Goal: Task Accomplishment & Management: Use online tool/utility

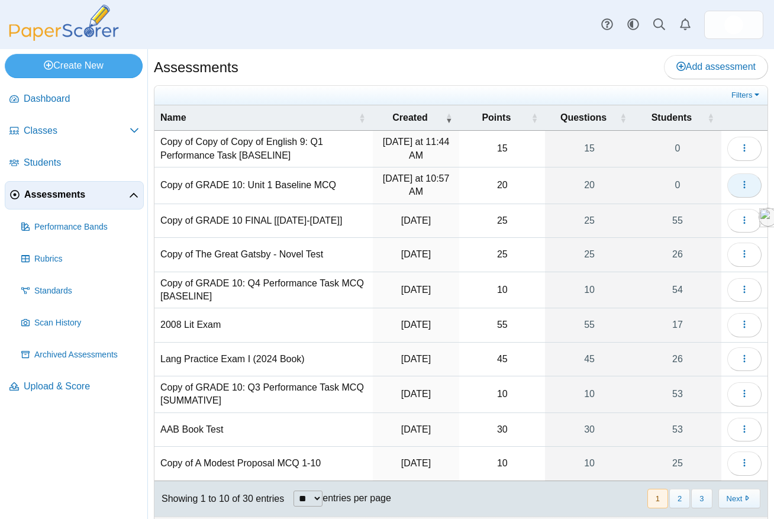
click at [735, 189] on button "button" at bounding box center [744, 185] width 34 height 24
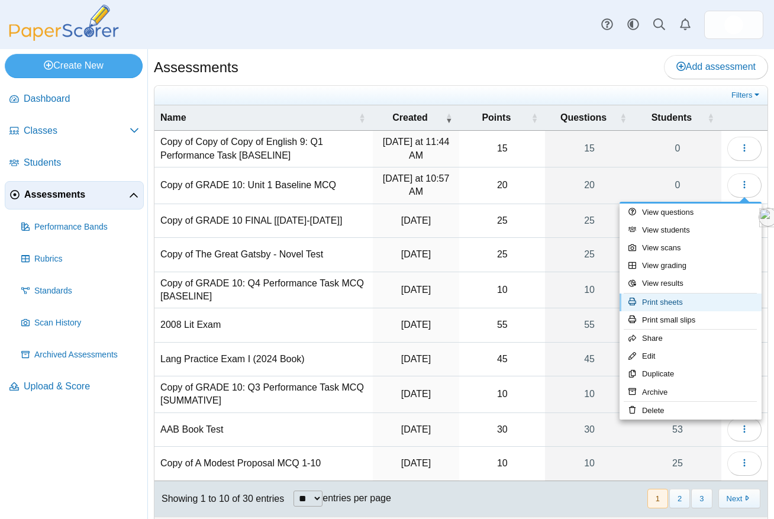
click at [676, 303] on link "Print sheets" at bounding box center [690, 302] width 142 height 18
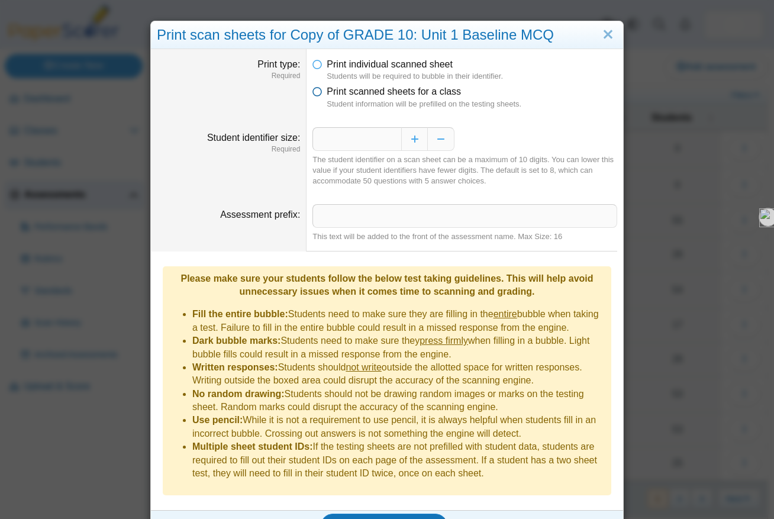
click at [367, 93] on span "Print scanned sheets for a class" at bounding box center [394, 91] width 134 height 10
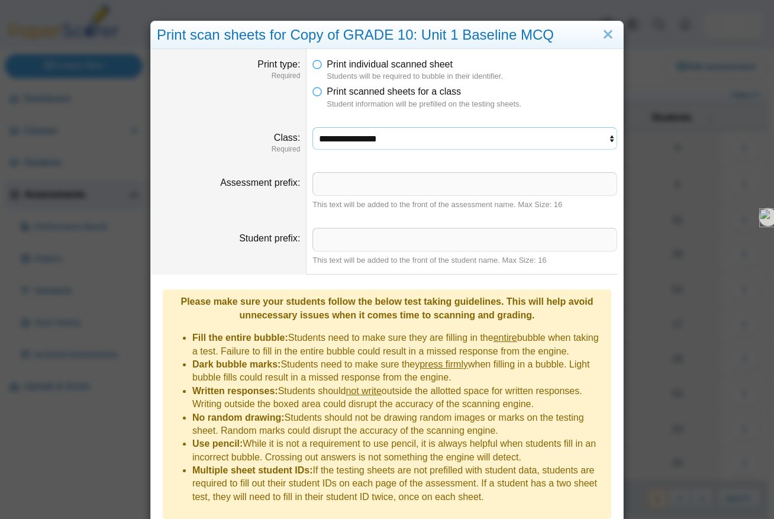
click at [370, 134] on select "**********" at bounding box center [464, 138] width 305 height 22
click at [312, 127] on select "**********" at bounding box center [464, 138] width 305 height 22
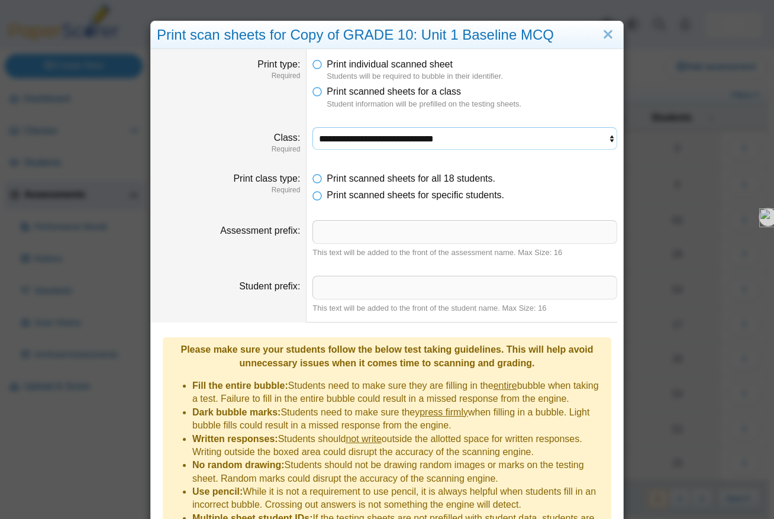
scroll to position [83, 0]
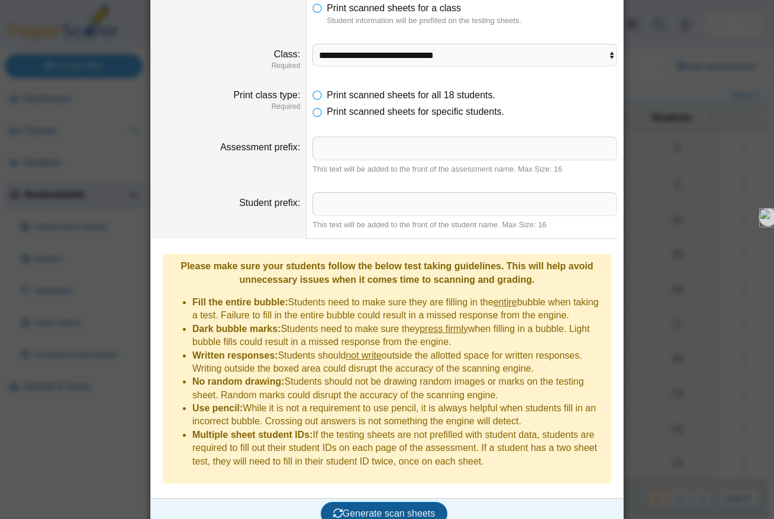
click at [395, 504] on button "Generate scan sheets" at bounding box center [384, 514] width 127 height 24
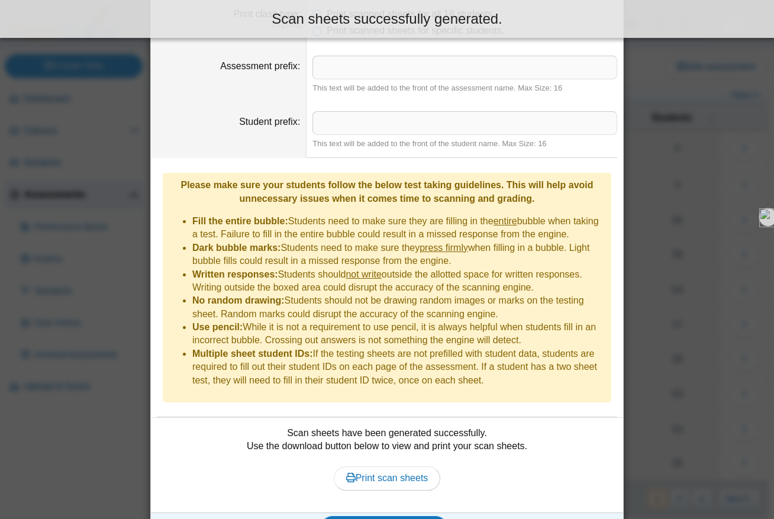
scroll to position [166, 0]
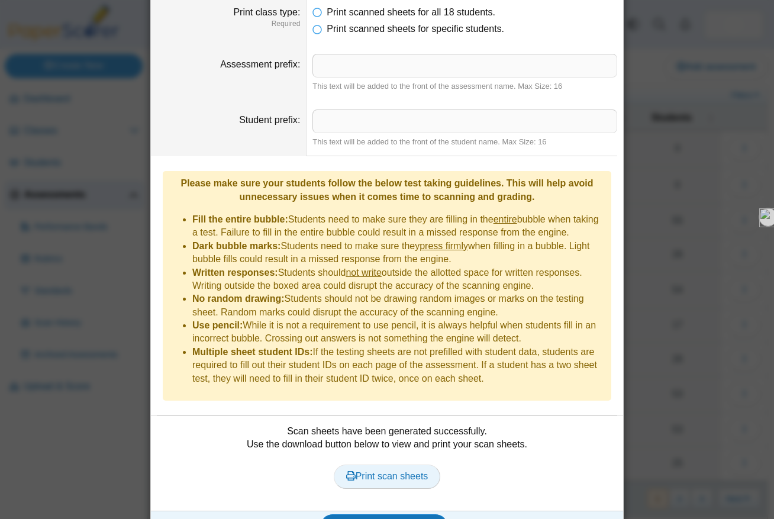
click at [385, 471] on span "Print scan sheets" at bounding box center [387, 476] width 82 height 10
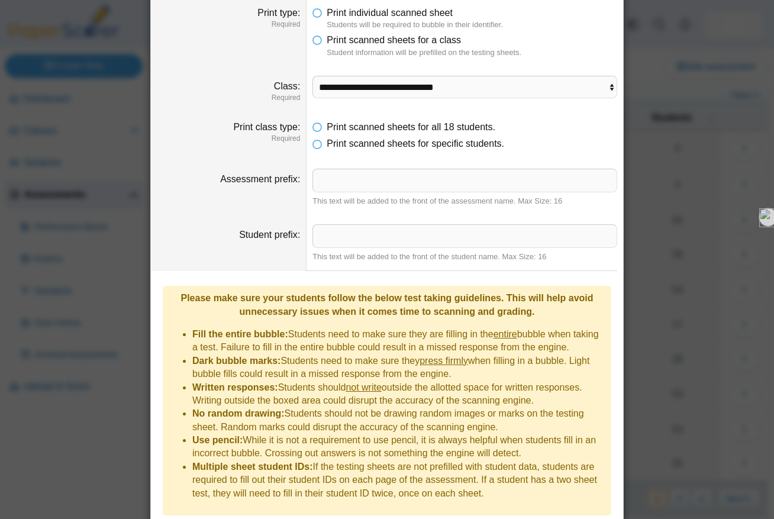
scroll to position [0, 0]
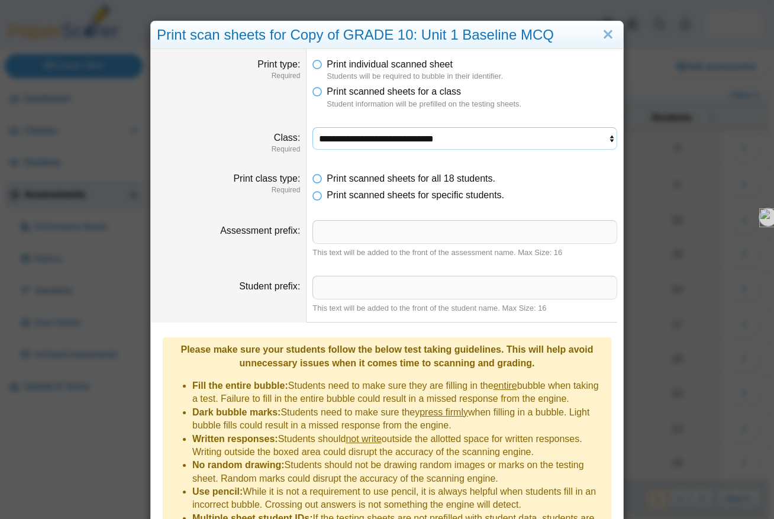
click at [397, 144] on select "**********" at bounding box center [464, 138] width 305 height 22
click at [312, 127] on select "**********" at bounding box center [464, 138] width 305 height 22
click at [431, 234] on input "Assessment prefix" at bounding box center [464, 232] width 305 height 24
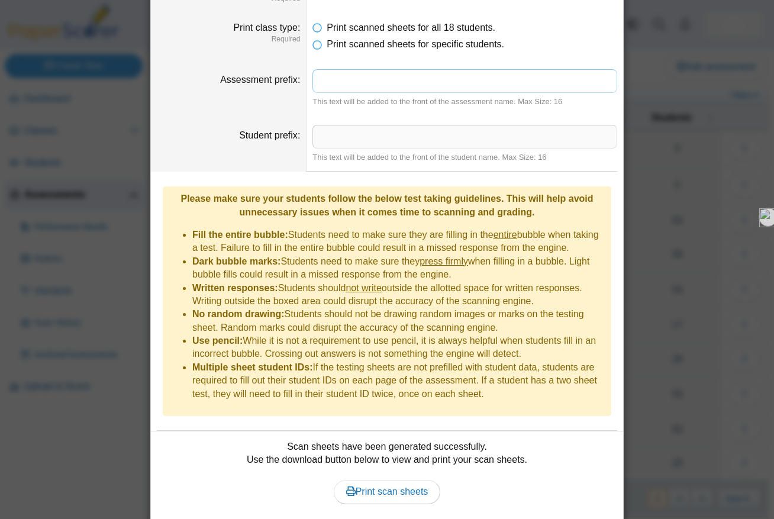
scroll to position [179, 0]
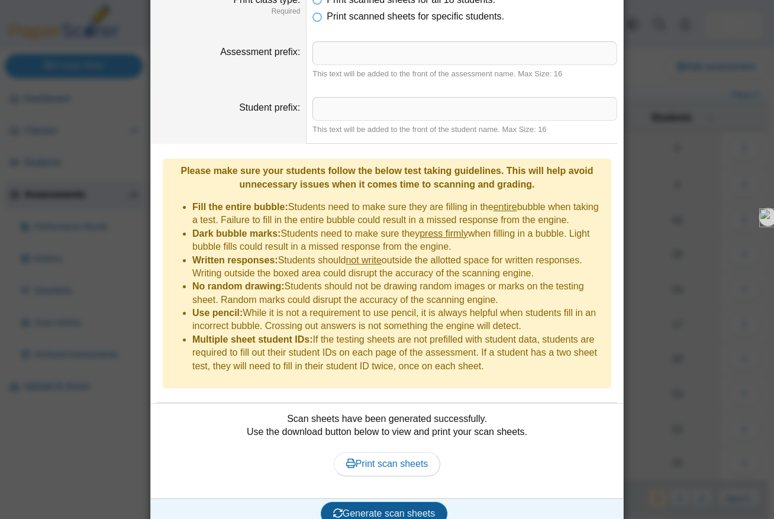
click at [387, 508] on span "Generate scan sheets" at bounding box center [384, 513] width 102 height 10
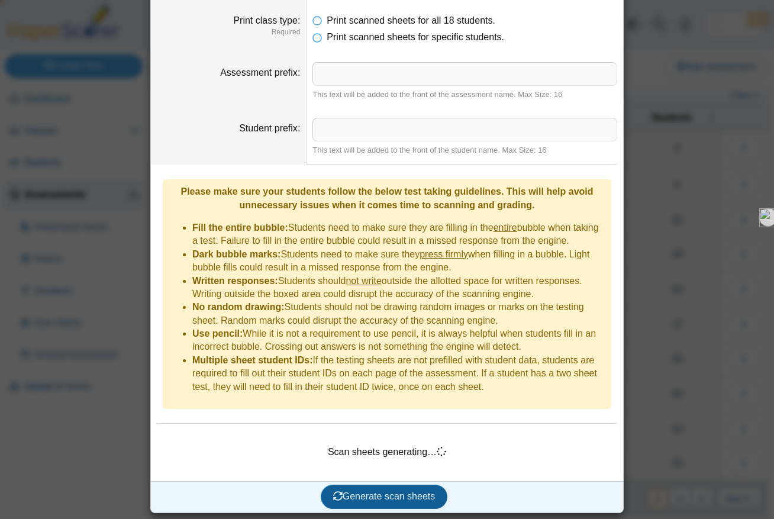
scroll to position [141, 0]
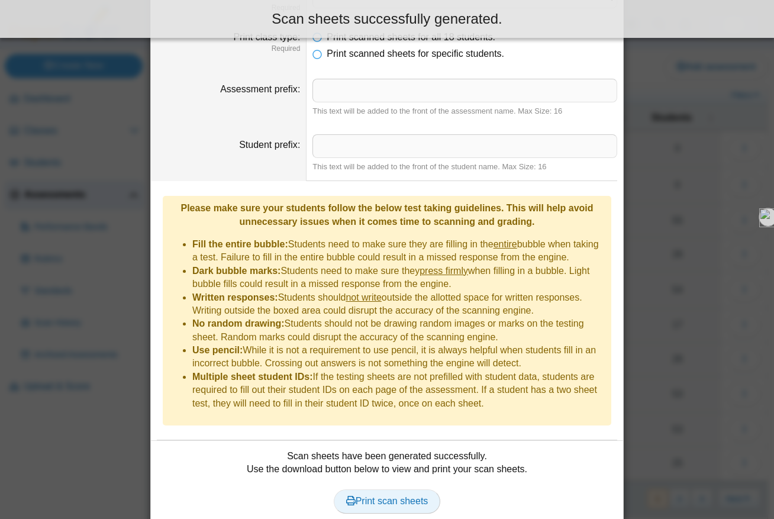
click at [386, 496] on span "Print scan sheets" at bounding box center [387, 501] width 82 height 10
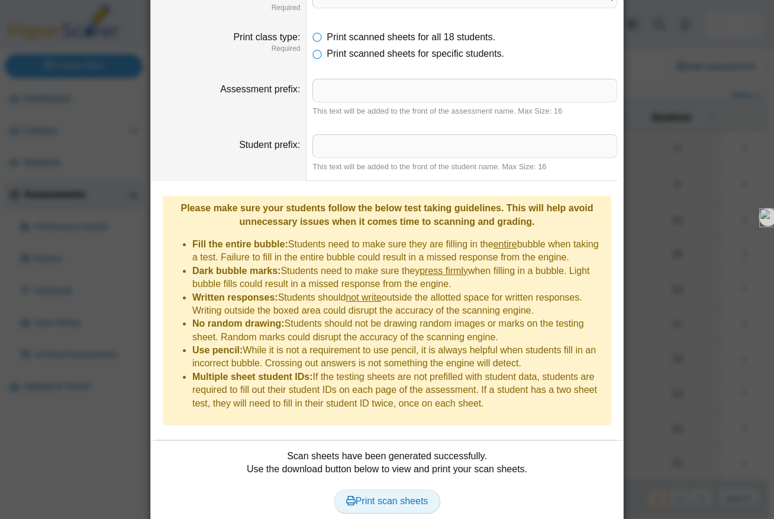
scroll to position [61, 0]
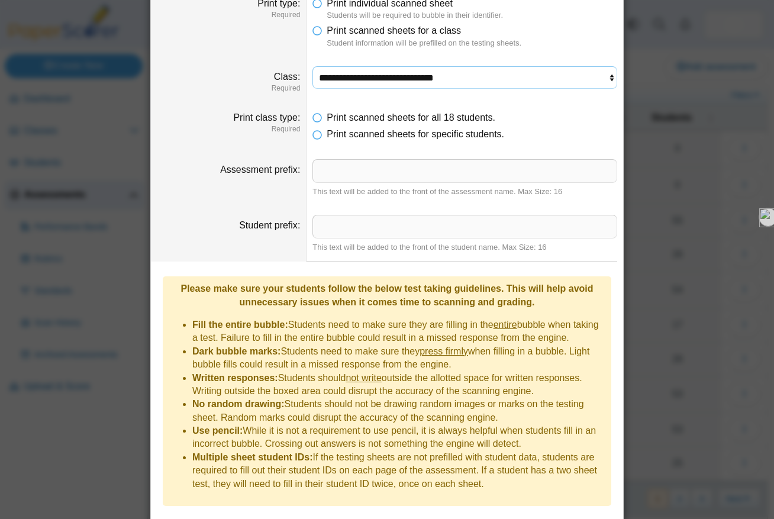
click at [374, 81] on select "**********" at bounding box center [464, 77] width 305 height 22
select select "**********"
click at [312, 66] on select "**********" at bounding box center [464, 77] width 305 height 22
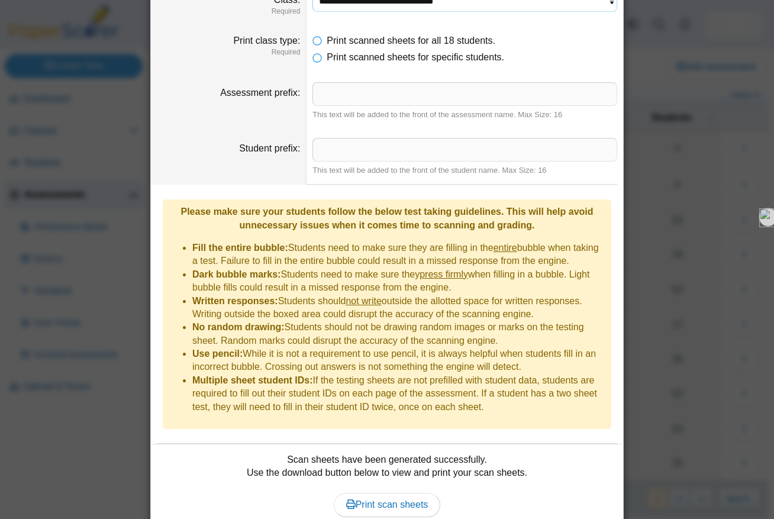
scroll to position [179, 0]
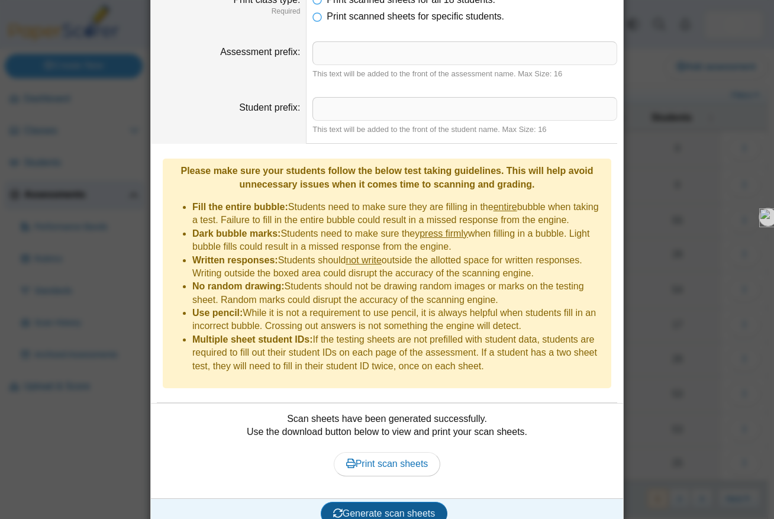
click at [387, 508] on span "Generate scan sheets" at bounding box center [384, 513] width 102 height 10
click at [390, 458] on span "Print scan sheets" at bounding box center [387, 463] width 82 height 10
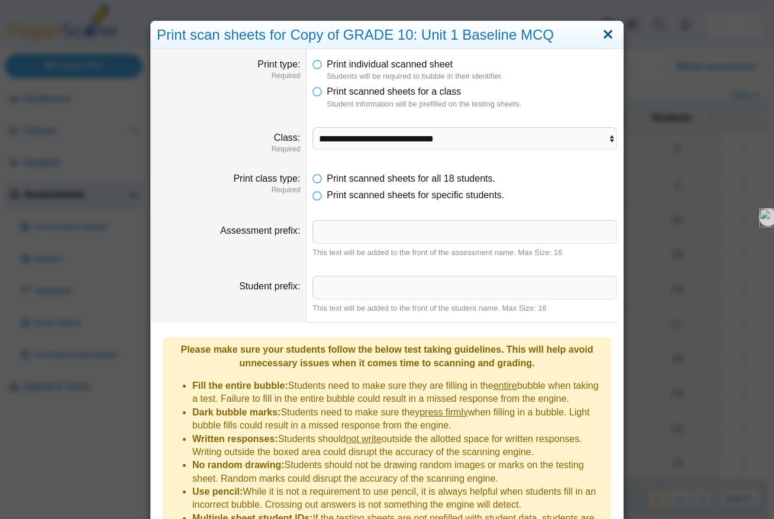
click at [612, 33] on link "Close" at bounding box center [608, 35] width 18 height 20
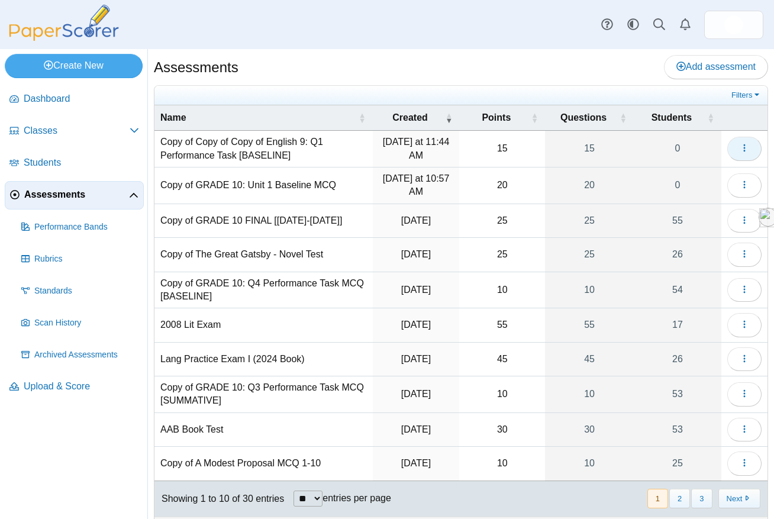
click at [742, 154] on button "button" at bounding box center [744, 149] width 34 height 24
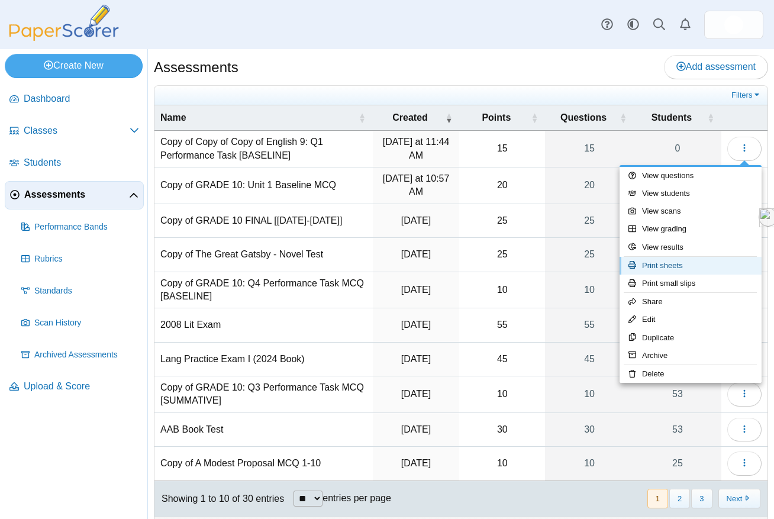
click at [685, 270] on link "Print sheets" at bounding box center [690, 266] width 142 height 18
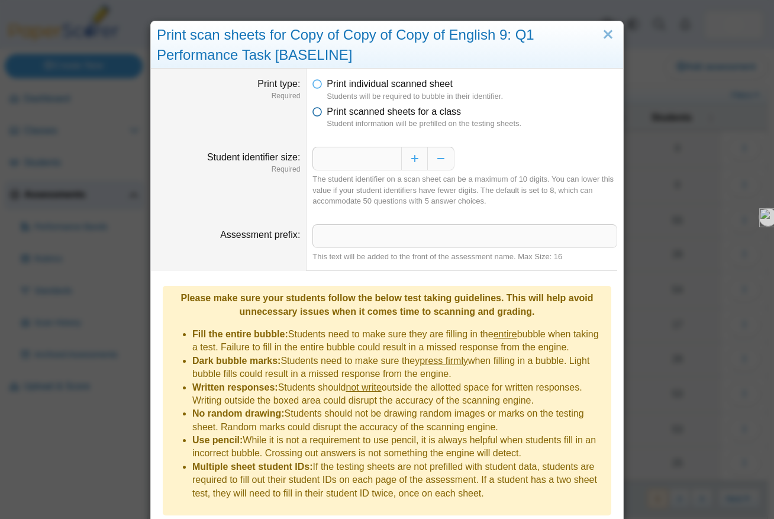
click at [321, 112] on icon at bounding box center [316, 109] width 9 height 8
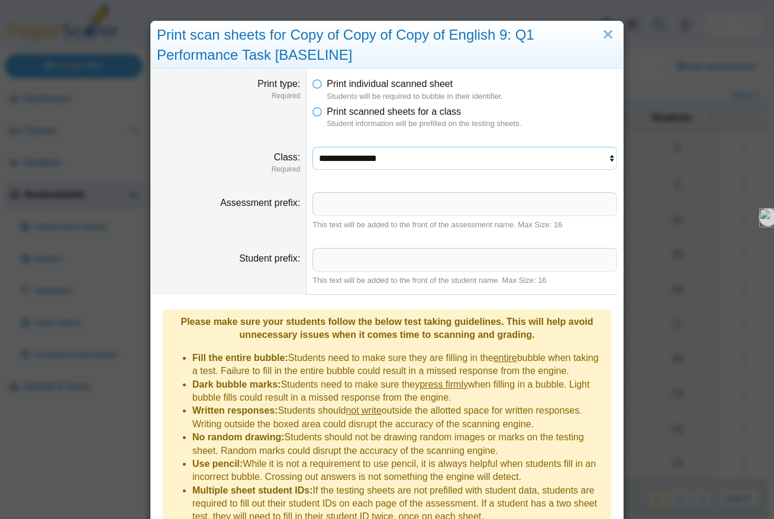
click at [400, 163] on select "**********" at bounding box center [464, 158] width 305 height 22
select select "**********"
click at [312, 147] on select "**********" at bounding box center [464, 158] width 305 height 22
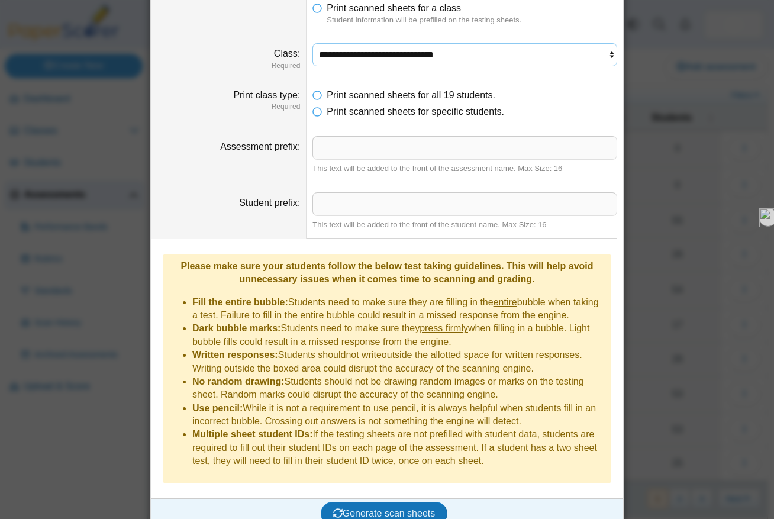
scroll to position [103, 0]
click at [363, 502] on button "Generate scan sheets" at bounding box center [384, 514] width 127 height 24
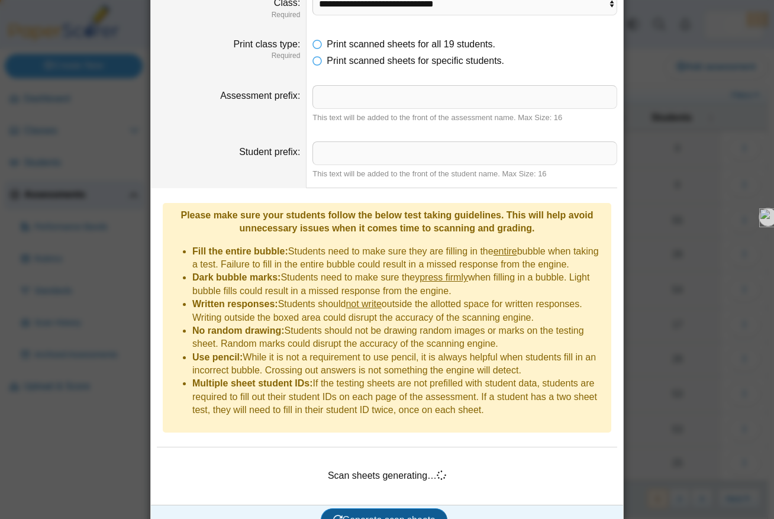
scroll to position [161, 0]
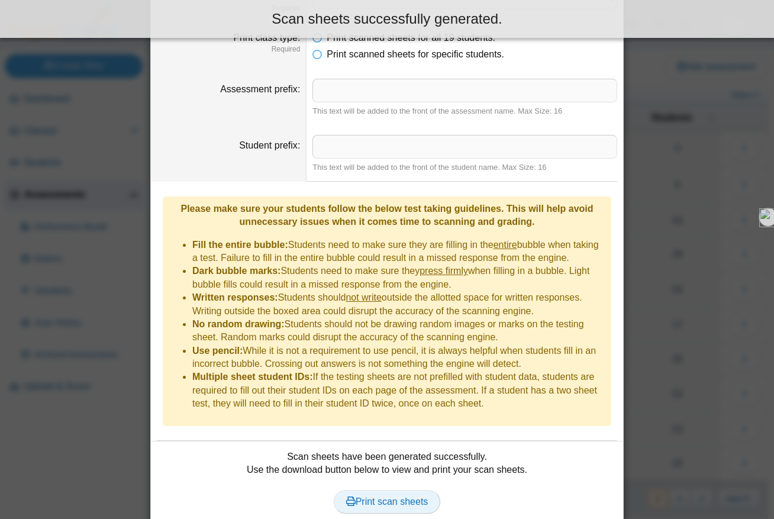
click at [380, 496] on span "Print scan sheets" at bounding box center [387, 501] width 82 height 10
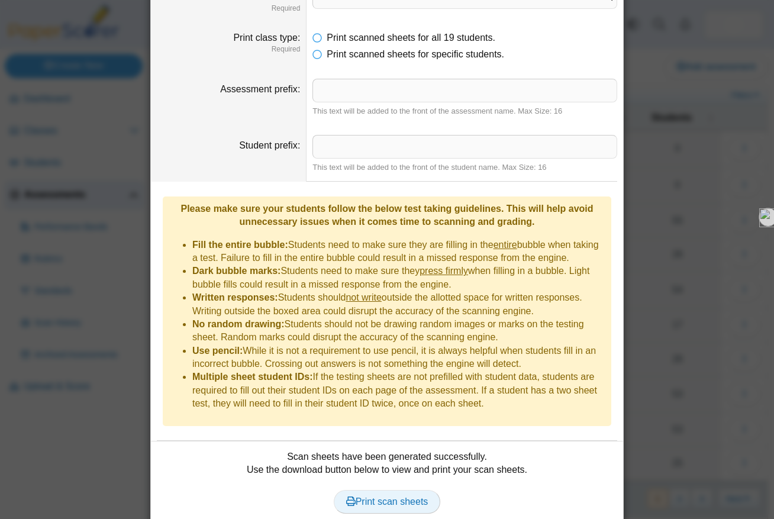
scroll to position [0, 0]
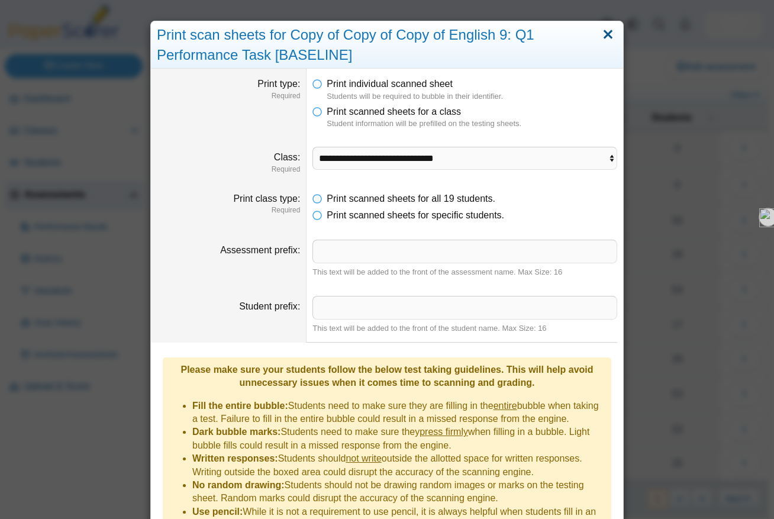
click at [606, 33] on link "Close" at bounding box center [608, 35] width 18 height 20
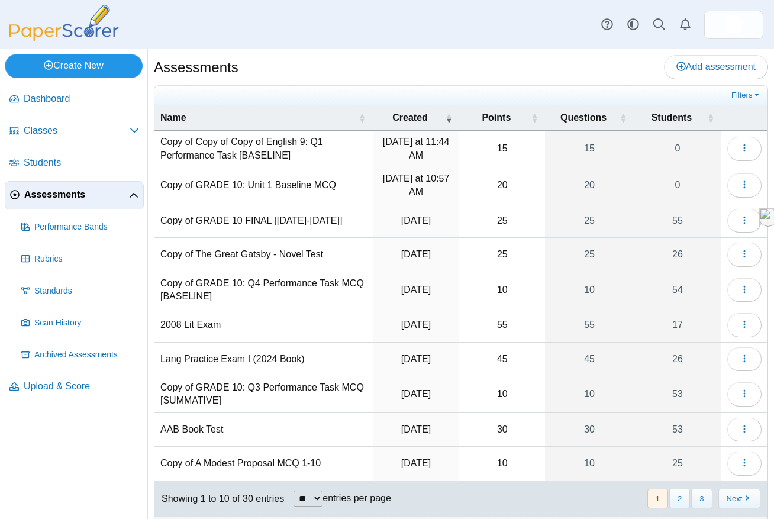
click at [85, 69] on link "Create New" at bounding box center [74, 66] width 138 height 24
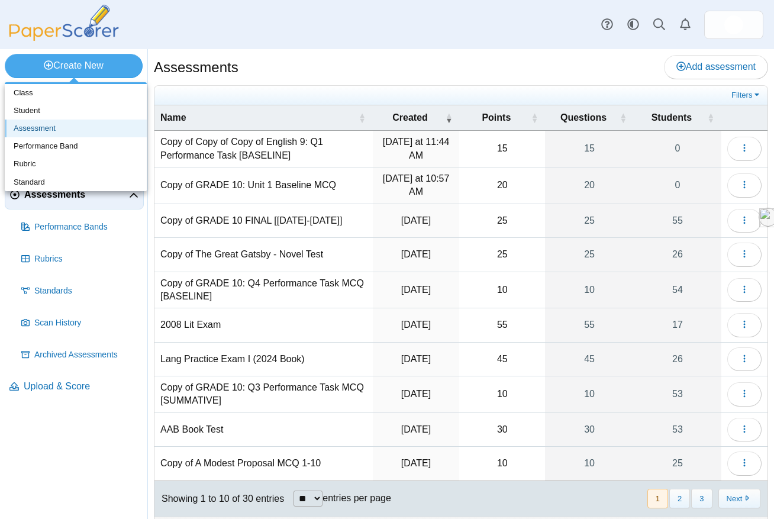
click at [85, 131] on link "Assessment" at bounding box center [76, 128] width 142 height 18
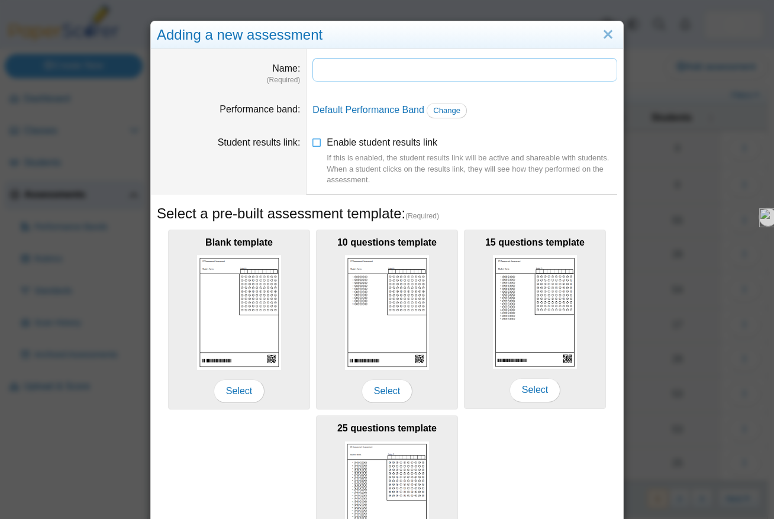
click at [391, 75] on input "Name" at bounding box center [464, 70] width 305 height 24
type input "**********"
click at [447, 116] on link "Change" at bounding box center [446, 110] width 40 height 15
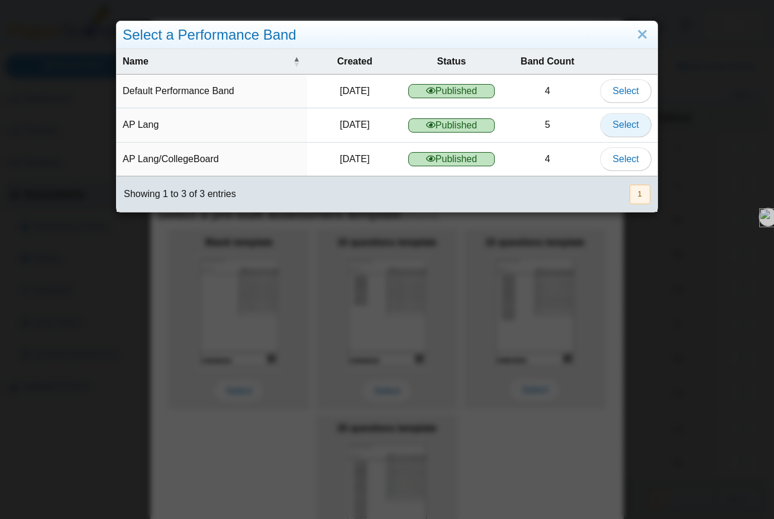
click at [615, 125] on span "Select" at bounding box center [625, 124] width 26 height 10
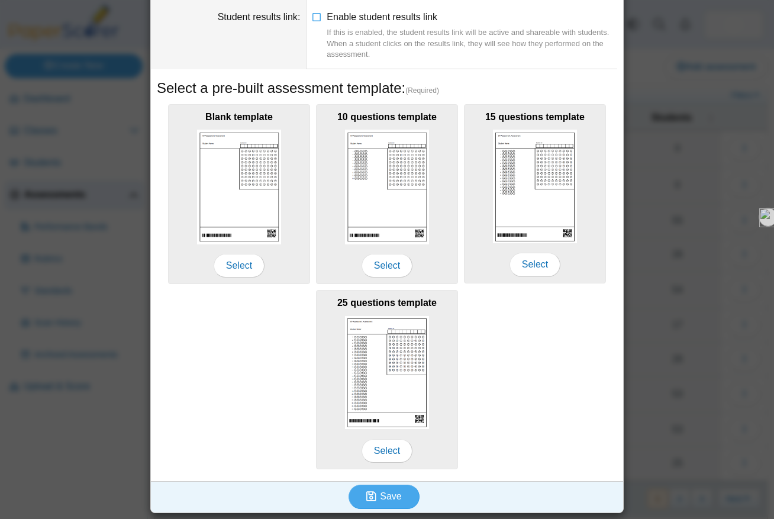
scroll to position [125, 0]
click at [387, 490] on button "Save" at bounding box center [383, 497] width 71 height 24
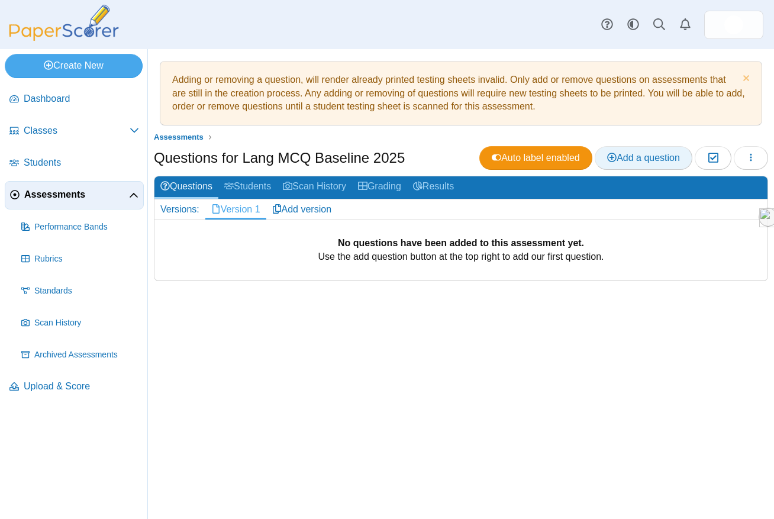
click at [646, 162] on span "Add a question" at bounding box center [643, 158] width 73 height 10
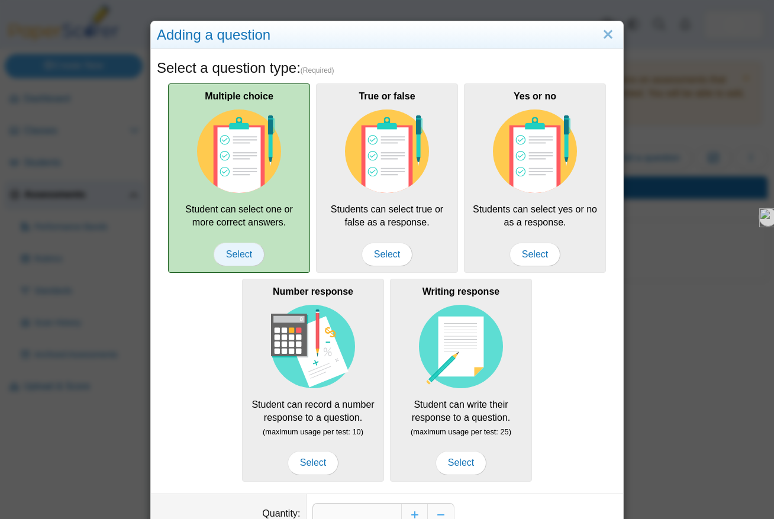
click at [252, 255] on span "Select" at bounding box center [239, 255] width 51 height 24
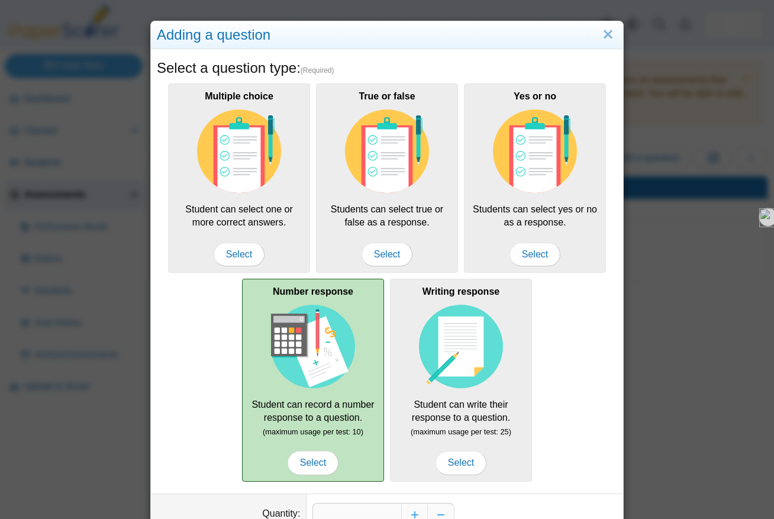
scroll to position [79, 0]
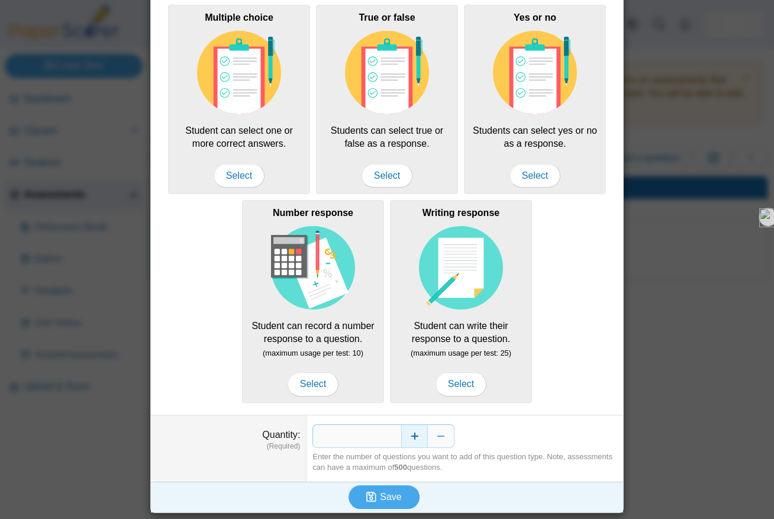
click at [415, 438] on button "Increase" at bounding box center [414, 436] width 27 height 24
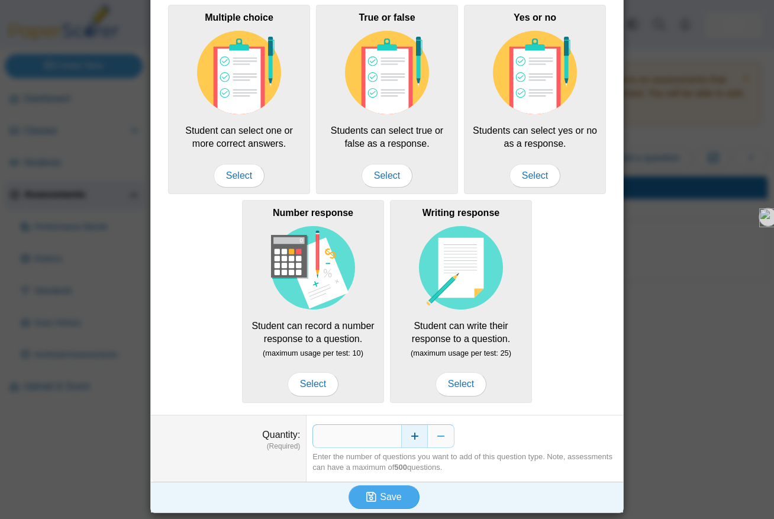
click at [415, 438] on button "Increase" at bounding box center [414, 436] width 27 height 24
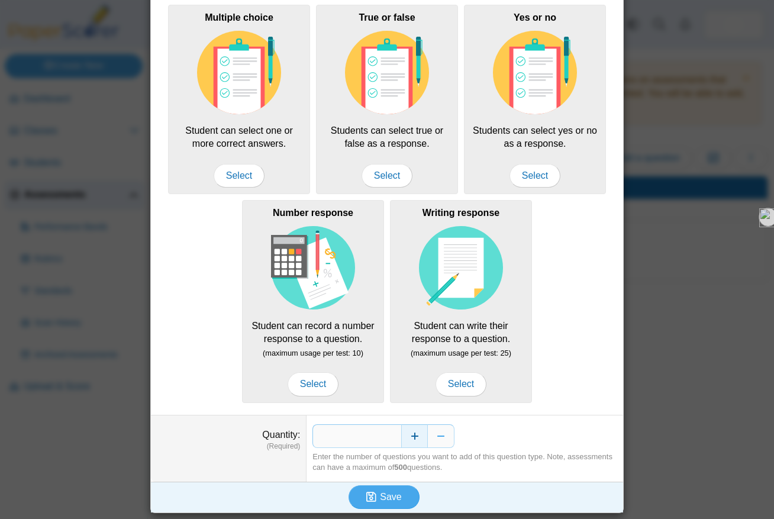
click at [415, 438] on button "Increase" at bounding box center [414, 436] width 27 height 24
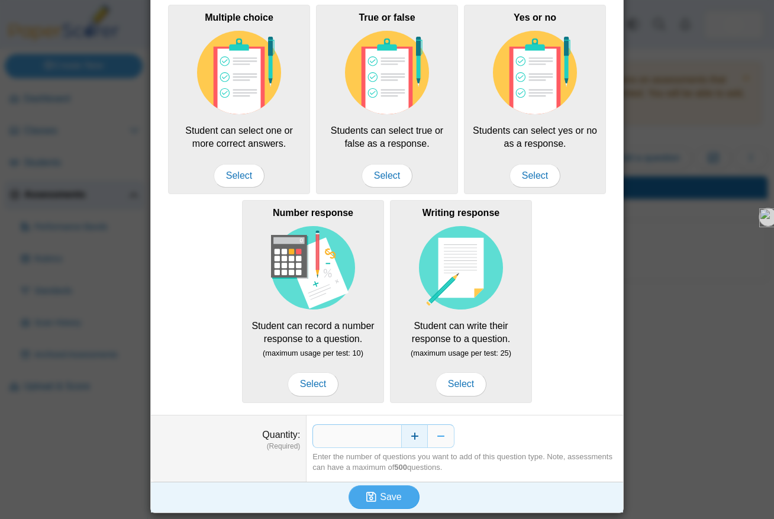
click at [415, 438] on button "Increase" at bounding box center [414, 436] width 27 height 24
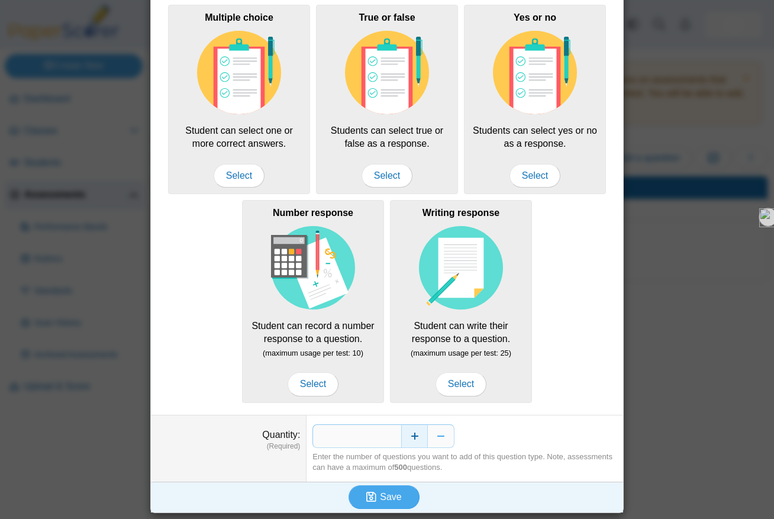
click at [415, 438] on button "Increase" at bounding box center [414, 436] width 27 height 24
click at [452, 439] on button "Decrease" at bounding box center [441, 436] width 27 height 24
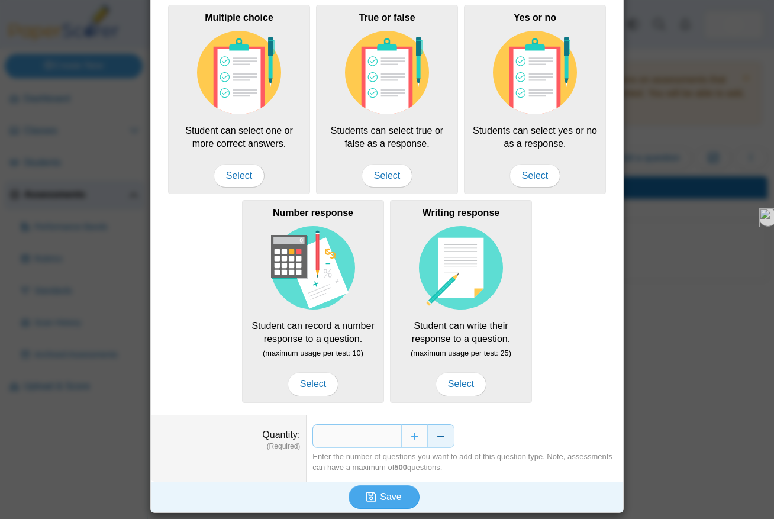
click at [452, 439] on button "Decrease" at bounding box center [441, 436] width 27 height 24
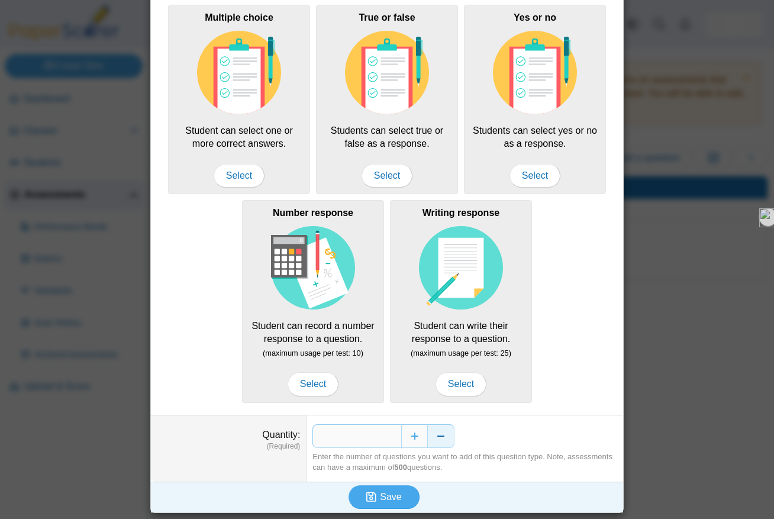
click at [452, 439] on button "Decrease" at bounding box center [441, 436] width 27 height 24
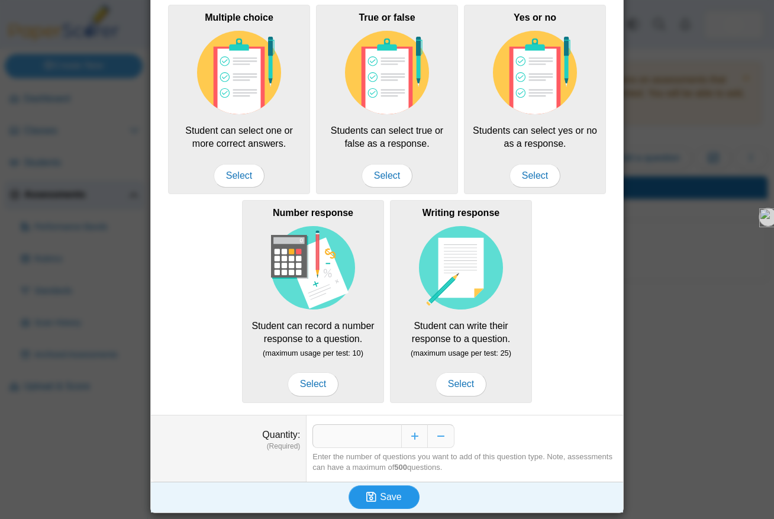
click at [384, 500] on span "Save" at bounding box center [390, 497] width 21 height 10
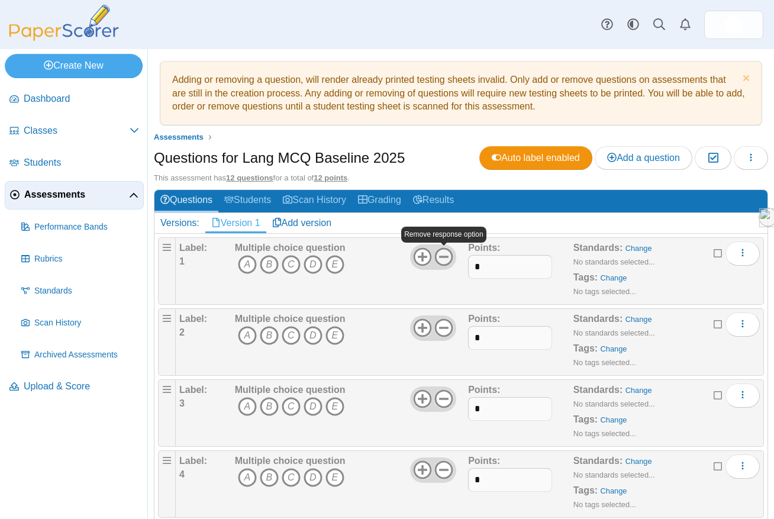
click at [442, 261] on icon at bounding box center [443, 256] width 19 height 19
click at [289, 270] on icon "C" at bounding box center [291, 264] width 19 height 19
click at [247, 340] on icon "A" at bounding box center [247, 335] width 19 height 19
click at [316, 408] on icon "D" at bounding box center [312, 406] width 19 height 19
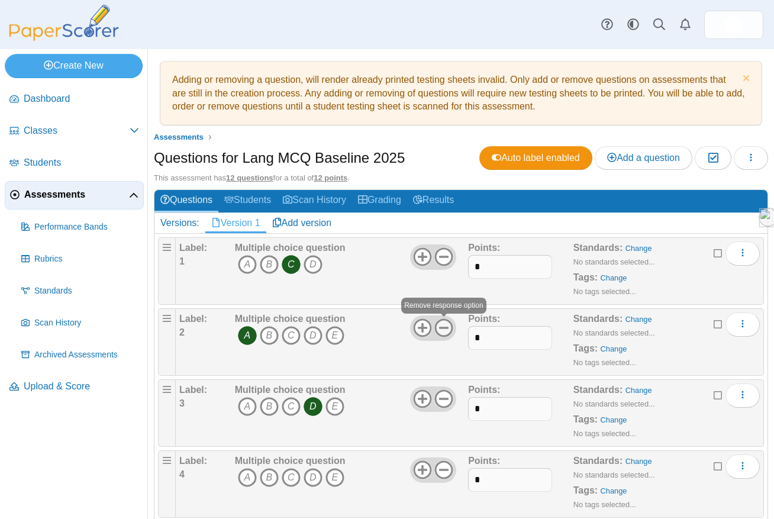
click at [440, 330] on icon at bounding box center [443, 327] width 19 height 19
click at [448, 400] on icon at bounding box center [443, 398] width 19 height 19
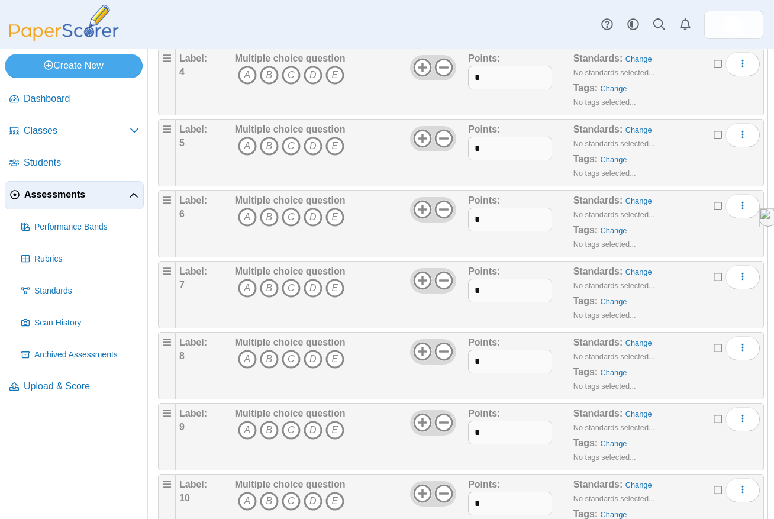
scroll to position [396, 0]
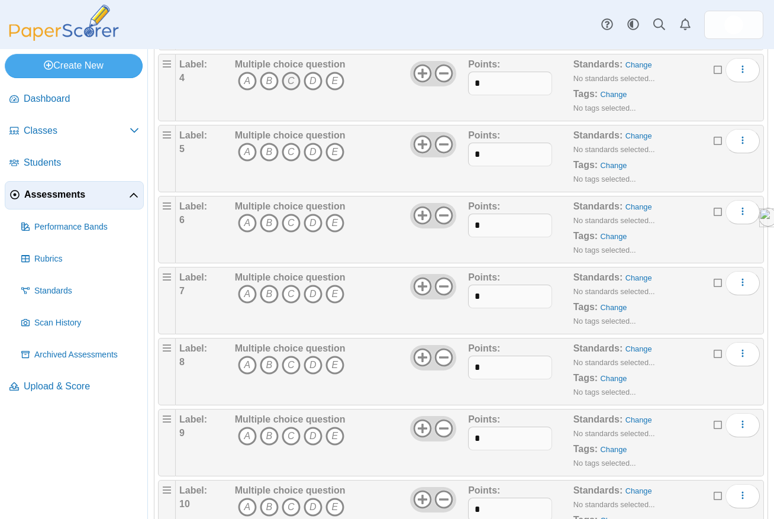
click at [292, 77] on icon "C" at bounding box center [291, 81] width 19 height 19
click at [250, 152] on icon "A" at bounding box center [247, 152] width 19 height 19
click at [246, 224] on icon "A" at bounding box center [247, 223] width 19 height 19
click at [267, 292] on icon "B" at bounding box center [269, 294] width 19 height 19
click at [440, 82] on use at bounding box center [444, 73] width 18 height 18
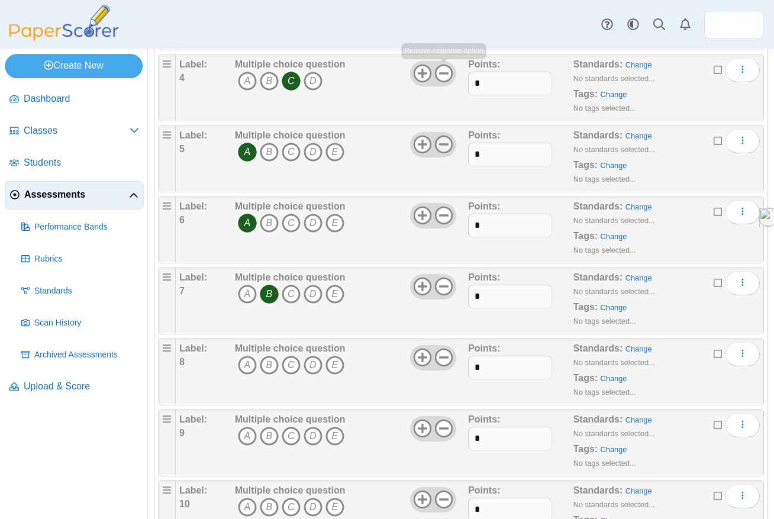
click at [442, 140] on icon at bounding box center [443, 144] width 19 height 19
click at [445, 214] on icon at bounding box center [443, 215] width 19 height 19
click at [442, 287] on icon at bounding box center [443, 286] width 19 height 19
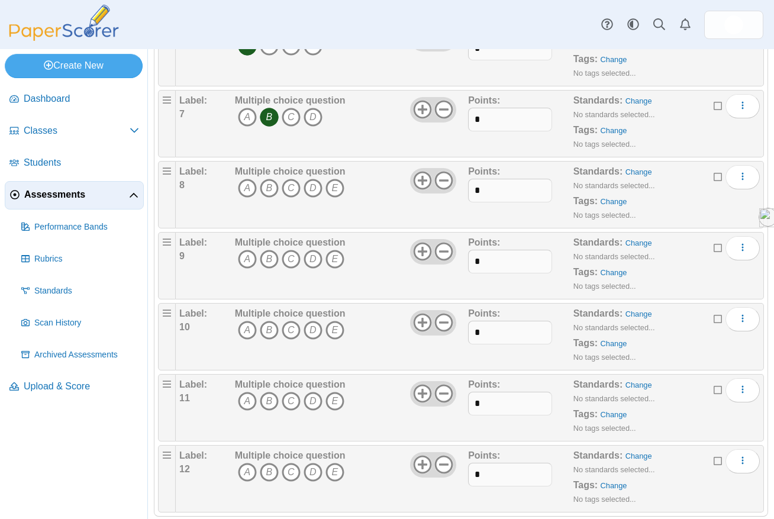
scroll to position [594, 0]
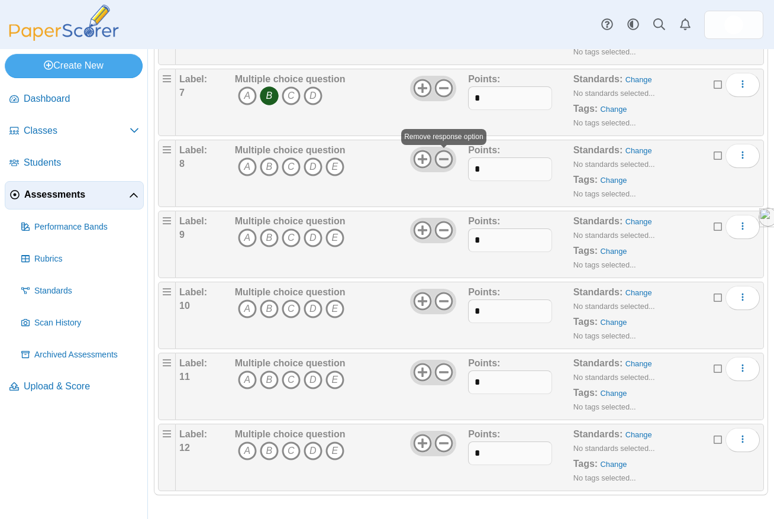
click at [448, 154] on icon at bounding box center [443, 159] width 19 height 19
click at [445, 229] on use at bounding box center [444, 230] width 18 height 18
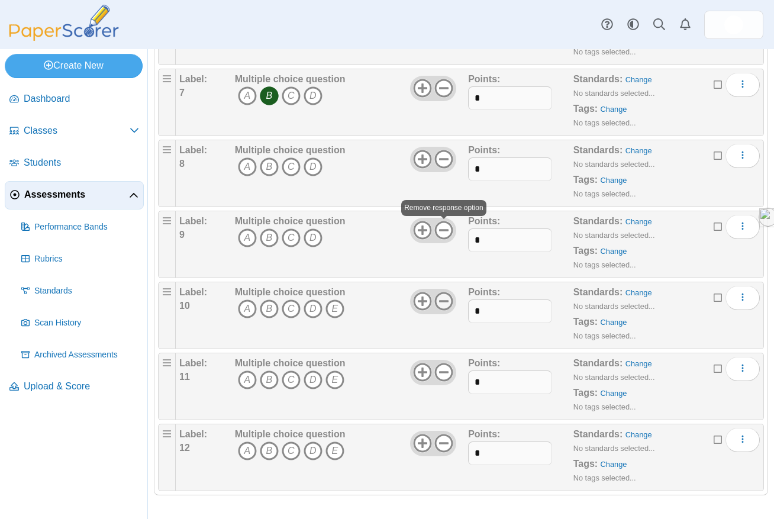
click at [443, 303] on icon at bounding box center [443, 301] width 19 height 19
click at [442, 367] on icon at bounding box center [443, 372] width 19 height 19
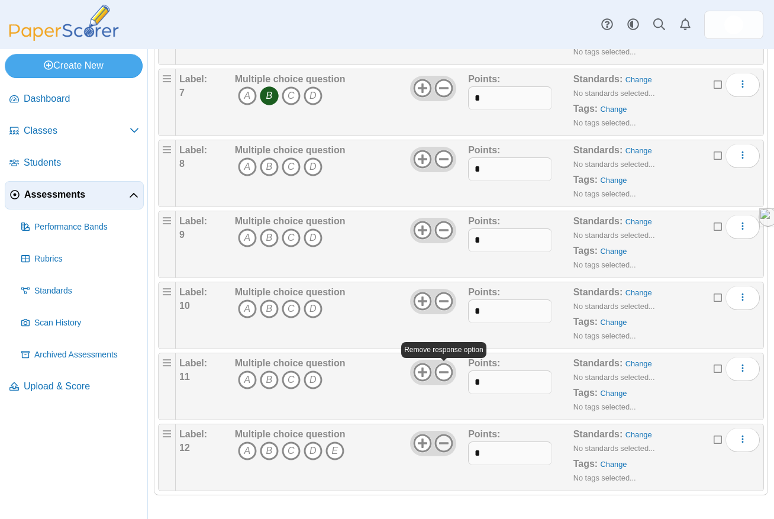
click at [444, 438] on icon at bounding box center [443, 443] width 19 height 19
click at [306, 168] on icon "D" at bounding box center [312, 166] width 19 height 19
click at [315, 237] on icon "D" at bounding box center [312, 237] width 19 height 19
click at [314, 312] on icon "D" at bounding box center [312, 308] width 19 height 19
click at [293, 377] on icon "C" at bounding box center [291, 379] width 19 height 19
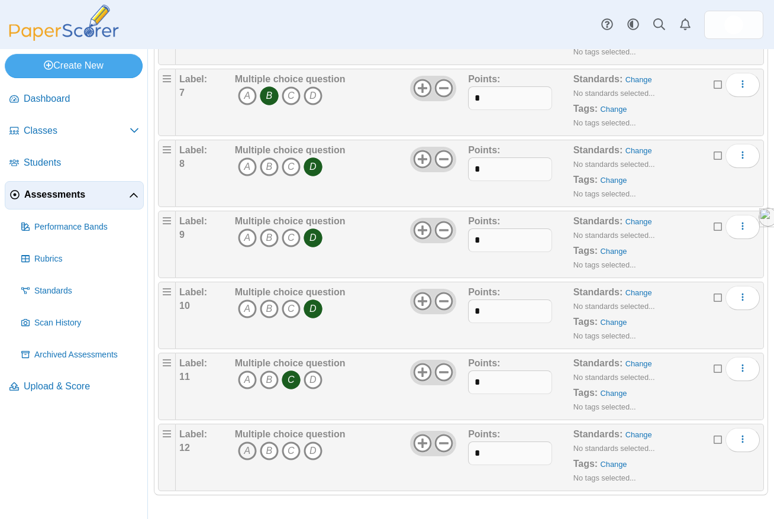
click at [242, 458] on icon "A" at bounding box center [247, 450] width 19 height 19
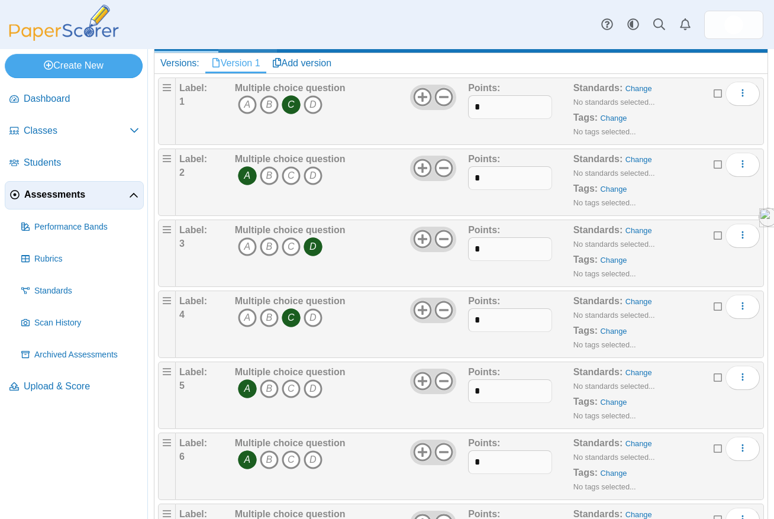
scroll to position [0, 0]
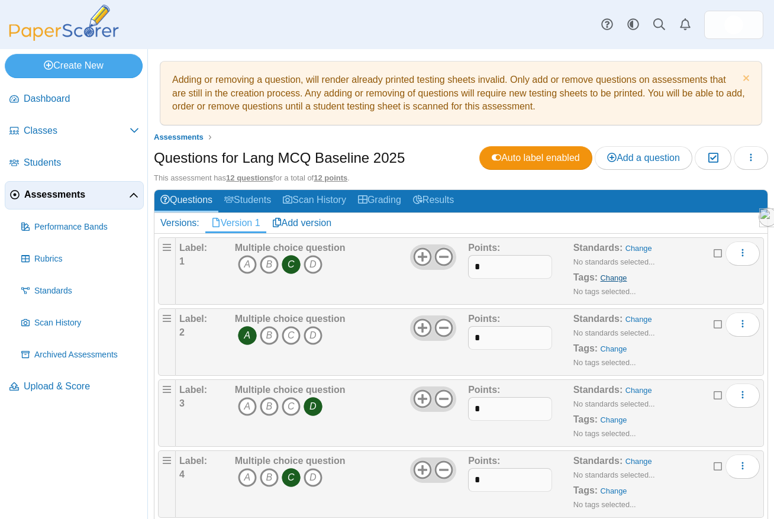
click at [605, 280] on link "Change" at bounding box center [613, 277] width 27 height 9
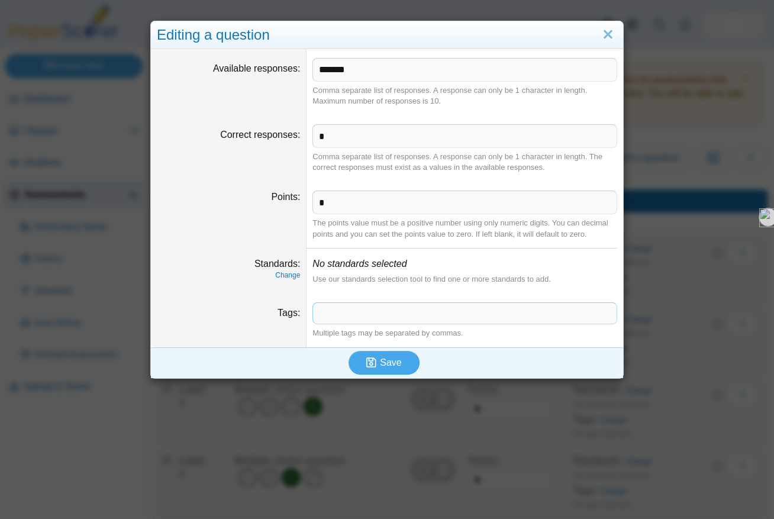
click at [511, 314] on span at bounding box center [464, 313] width 303 height 20
click at [402, 364] on button "Save" at bounding box center [383, 363] width 71 height 24
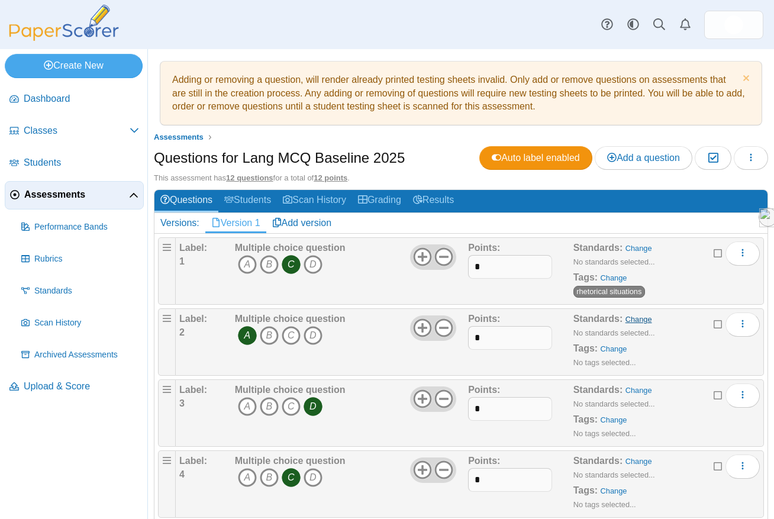
click at [632, 318] on link "Change" at bounding box center [638, 319] width 27 height 9
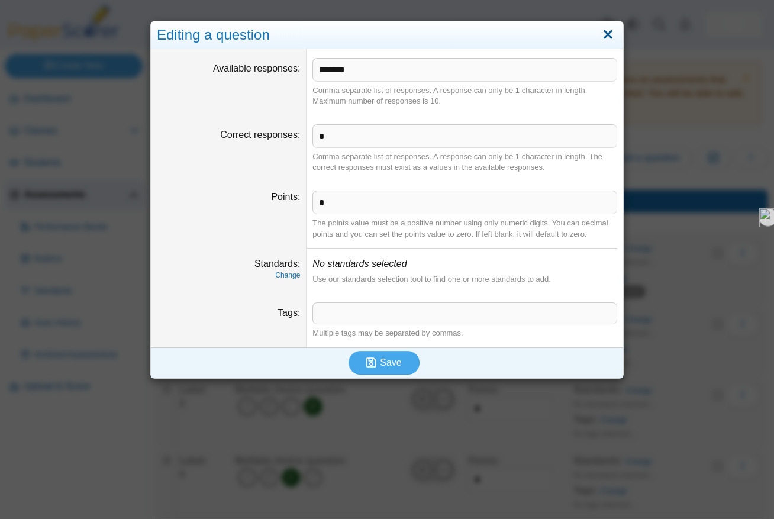
click at [609, 37] on link "Close" at bounding box center [608, 35] width 18 height 20
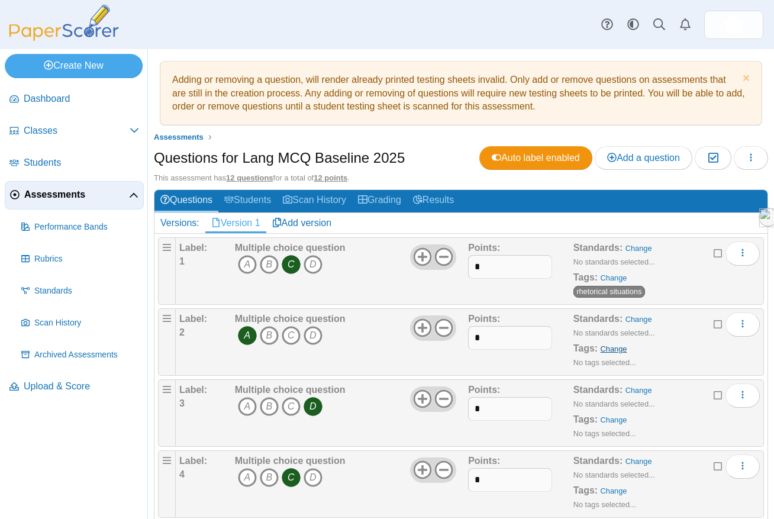
click at [610, 349] on link "Change" at bounding box center [613, 348] width 27 height 9
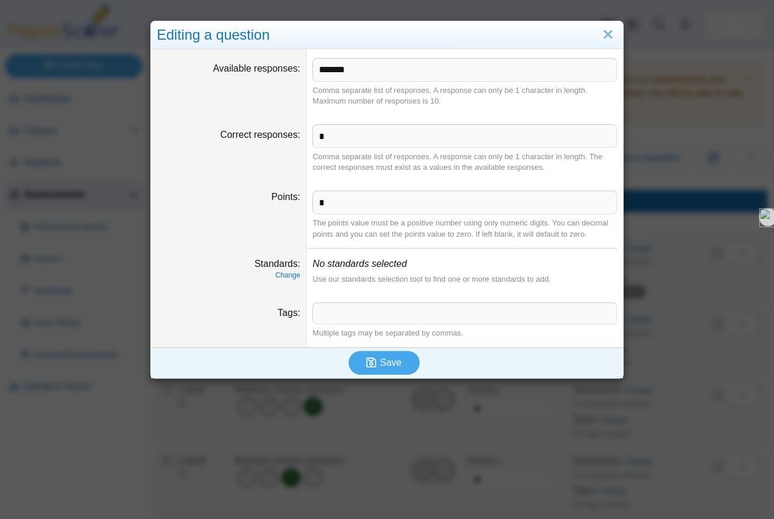
click at [532, 312] on span at bounding box center [464, 313] width 303 height 20
click at [383, 359] on span "Save" at bounding box center [390, 362] width 21 height 10
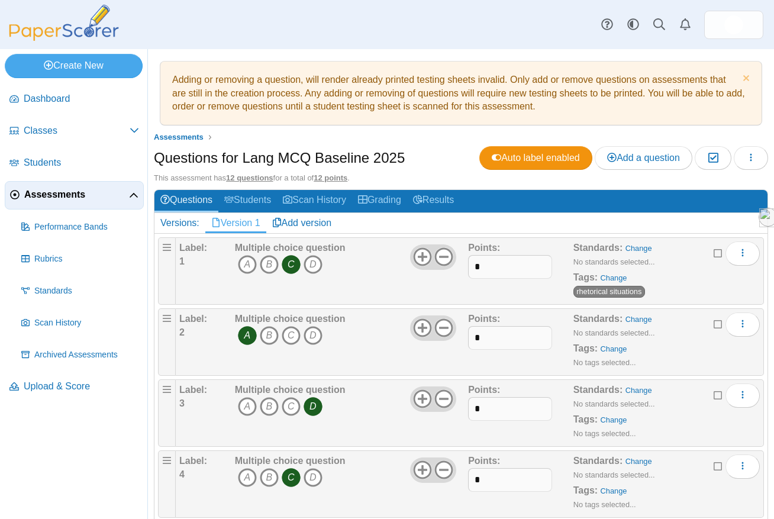
scroll to position [89, 0]
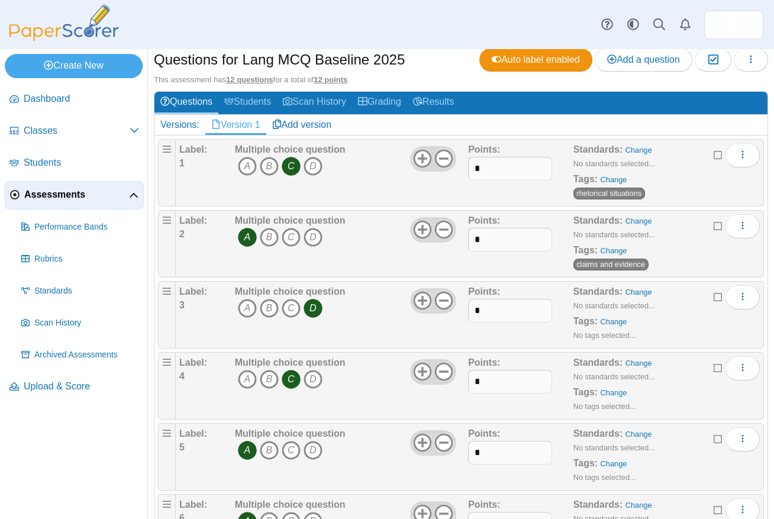
scroll to position [99, 0]
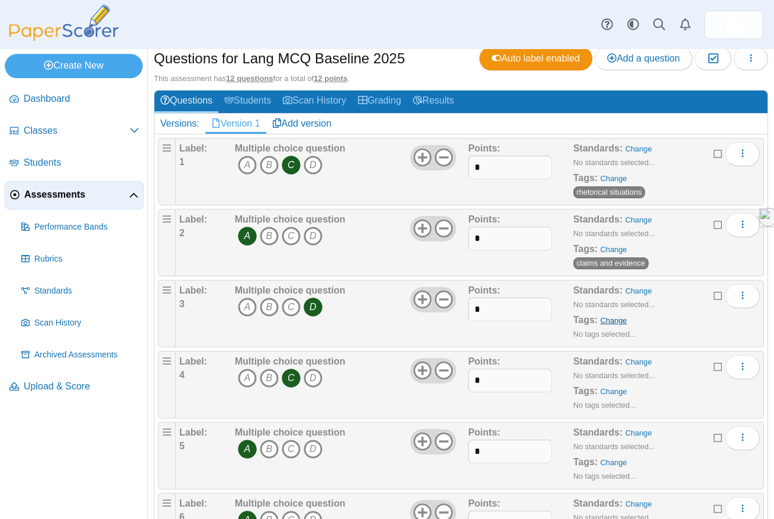
click at [609, 323] on link "Change" at bounding box center [613, 320] width 27 height 9
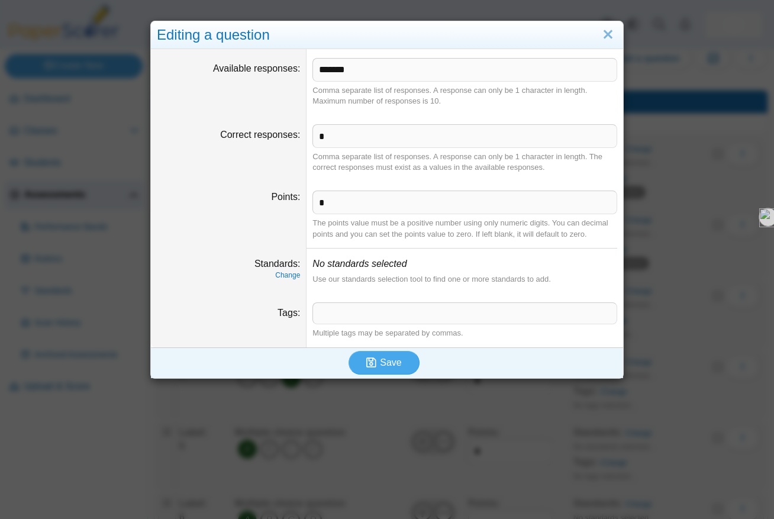
click at [600, 318] on span at bounding box center [464, 313] width 303 height 20
click at [403, 365] on button "Save" at bounding box center [383, 363] width 71 height 24
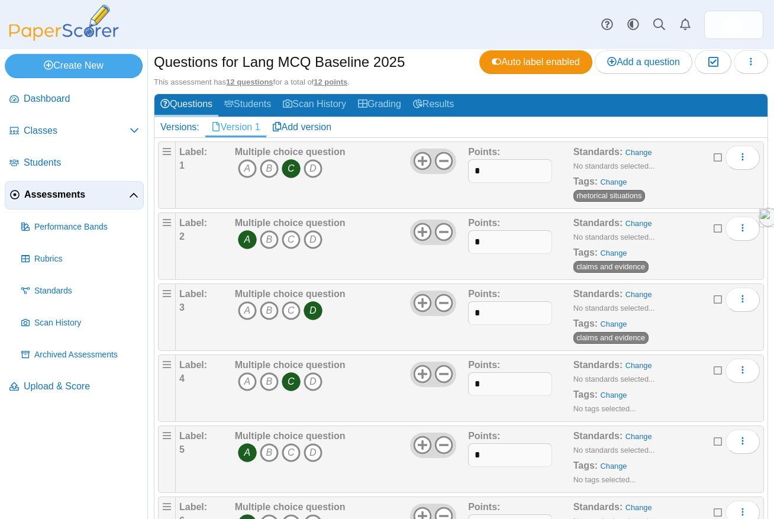
scroll to position [96, 0]
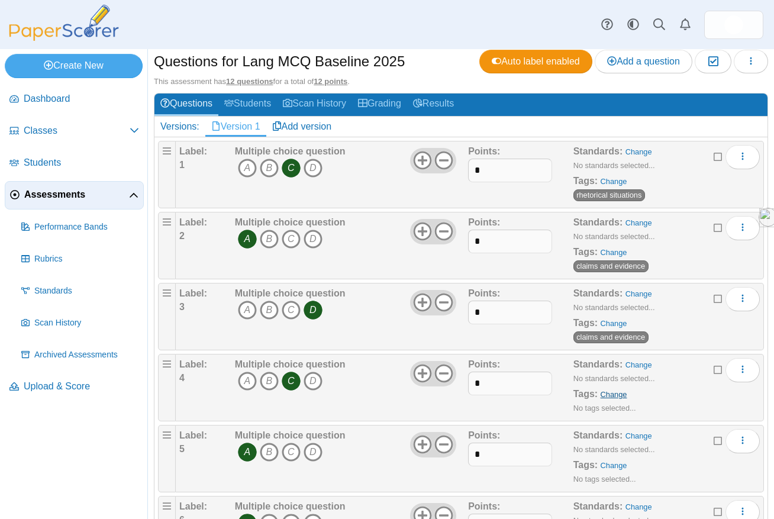
click at [620, 396] on link "Change" at bounding box center [613, 394] width 27 height 9
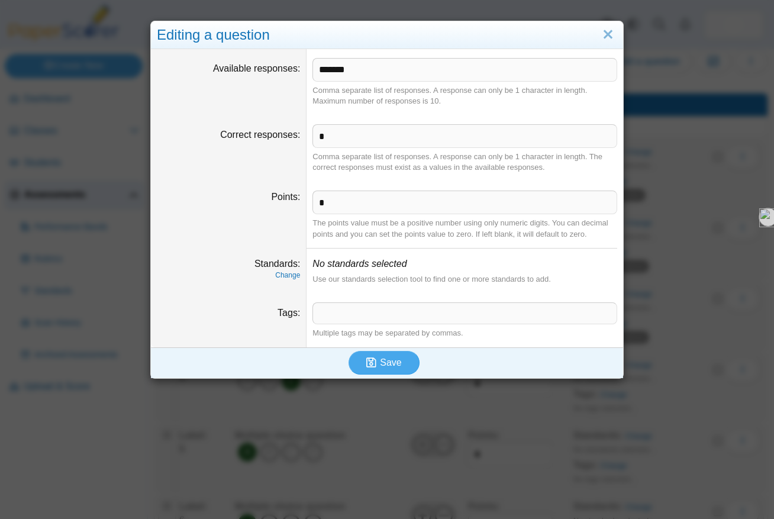
click at [481, 318] on span at bounding box center [464, 313] width 303 height 20
click at [393, 363] on span "Save" at bounding box center [390, 362] width 21 height 10
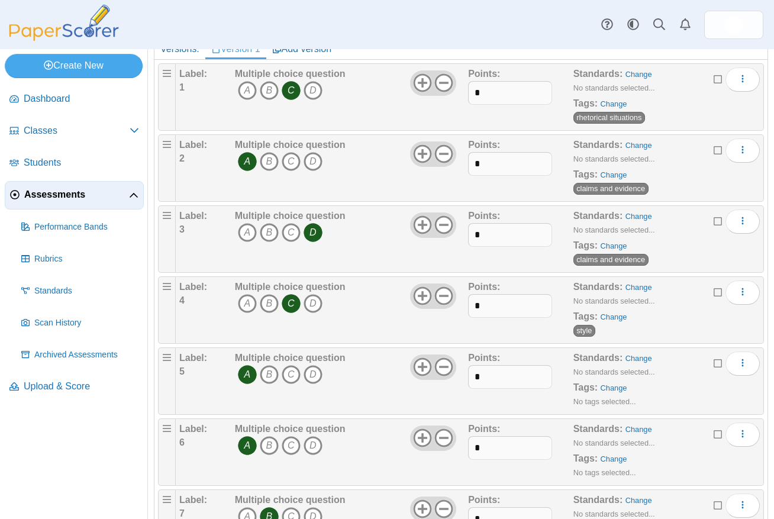
scroll to position [203, 0]
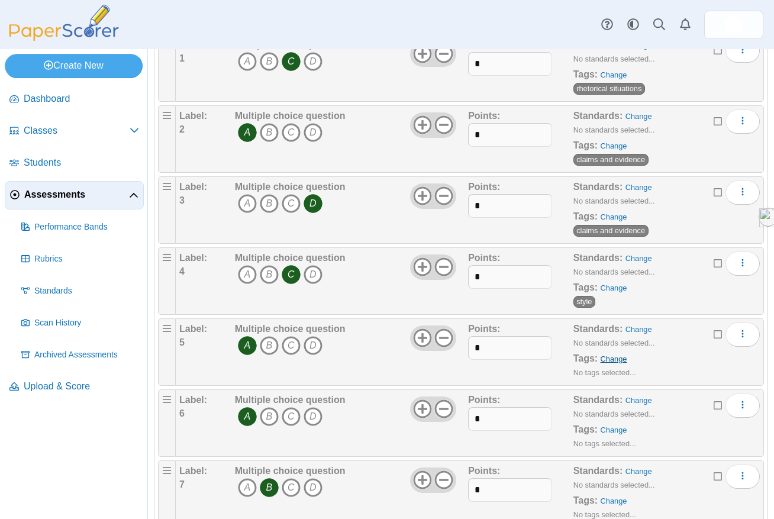
click at [617, 363] on link "Change" at bounding box center [613, 358] width 27 height 9
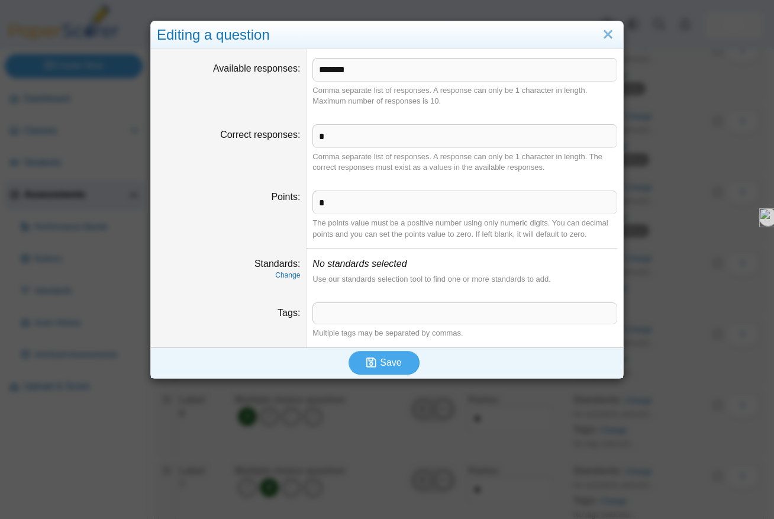
click at [548, 317] on span at bounding box center [464, 313] width 303 height 20
click at [414, 364] on button "Save" at bounding box center [383, 363] width 71 height 24
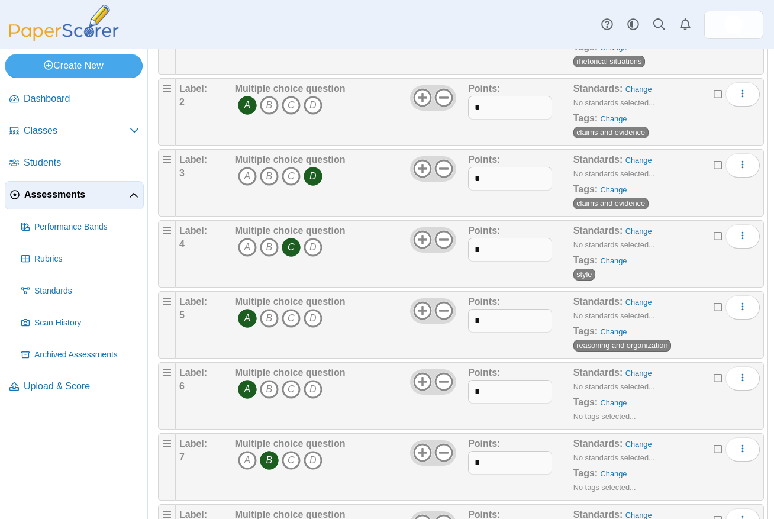
scroll to position [236, 0]
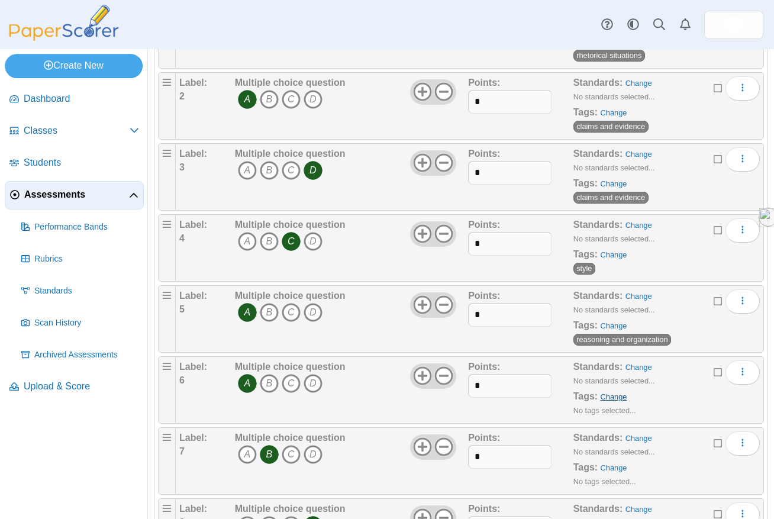
click at [610, 398] on link "Change" at bounding box center [613, 396] width 27 height 9
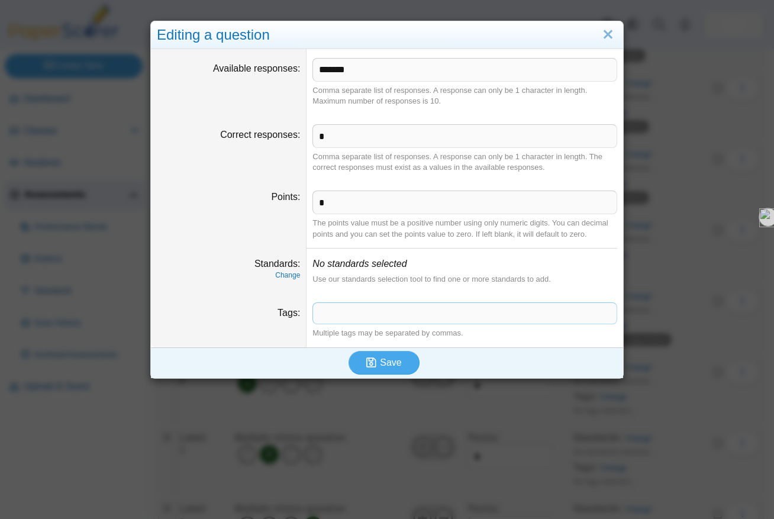
click at [521, 316] on span at bounding box center [464, 313] width 303 height 20
click at [406, 361] on button "Save" at bounding box center [383, 363] width 71 height 24
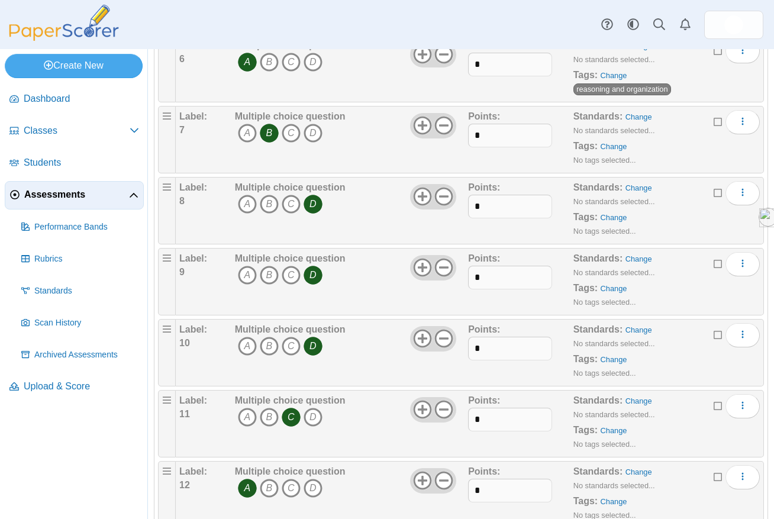
scroll to position [558, 0]
click at [622, 148] on link "Change" at bounding box center [613, 145] width 27 height 9
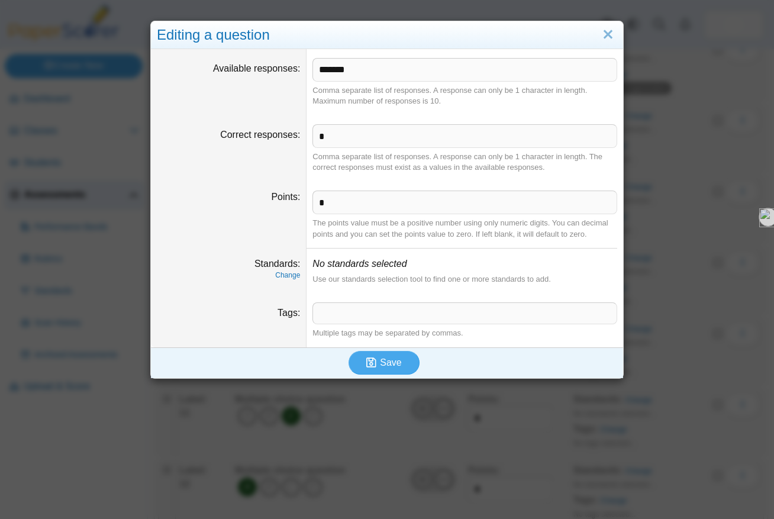
click at [480, 319] on span at bounding box center [464, 313] width 303 height 20
click at [403, 360] on button "Save" at bounding box center [383, 363] width 71 height 24
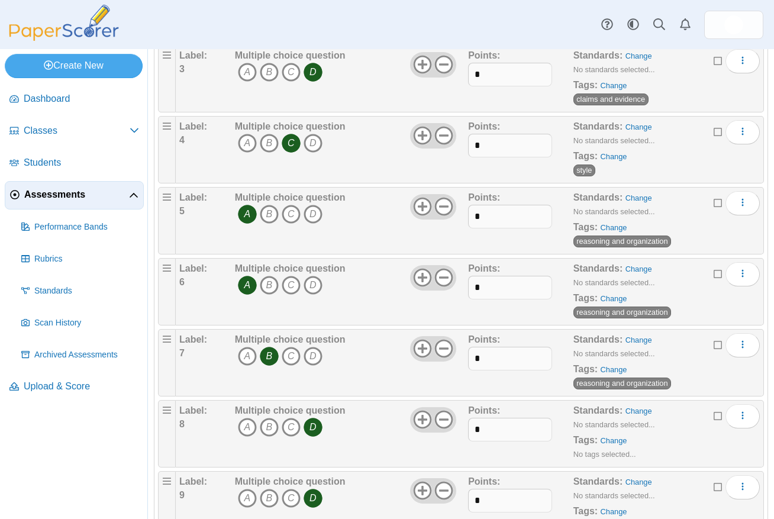
scroll to position [502, 0]
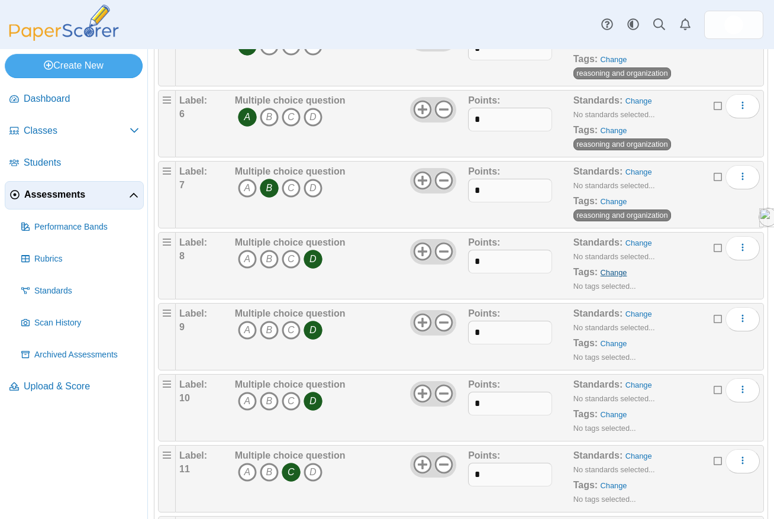
click at [609, 270] on link "Change" at bounding box center [613, 272] width 27 height 9
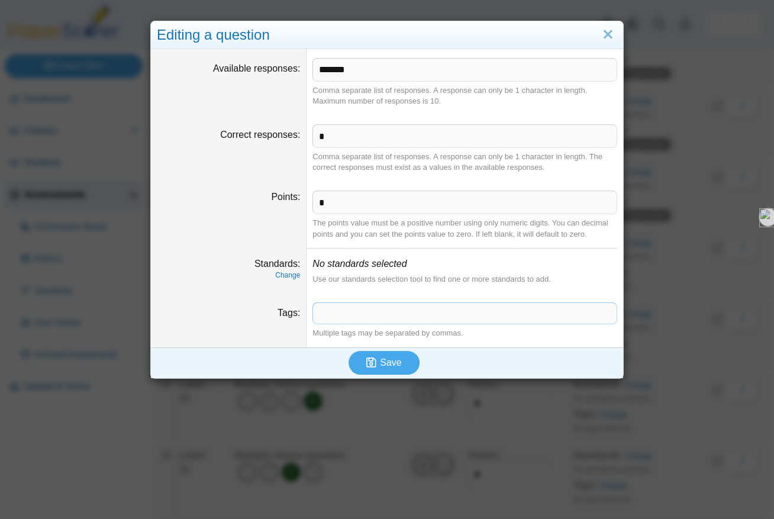
click at [509, 312] on span at bounding box center [464, 313] width 303 height 20
click at [395, 358] on span "Save" at bounding box center [390, 362] width 21 height 10
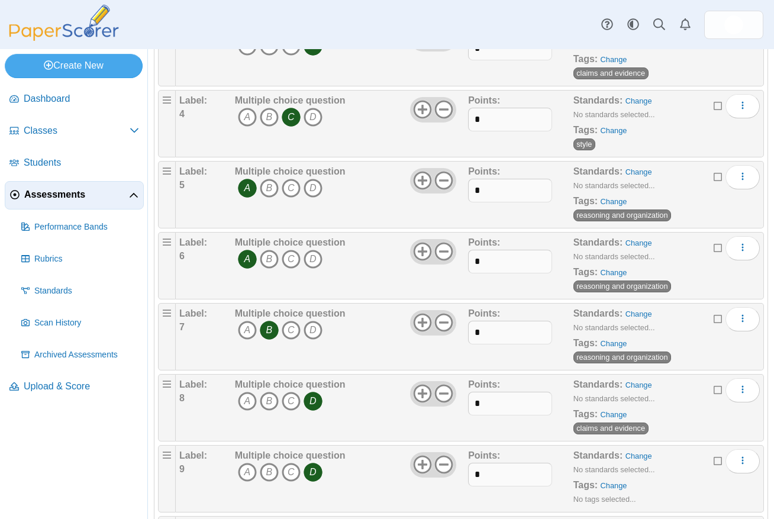
scroll to position [594, 0]
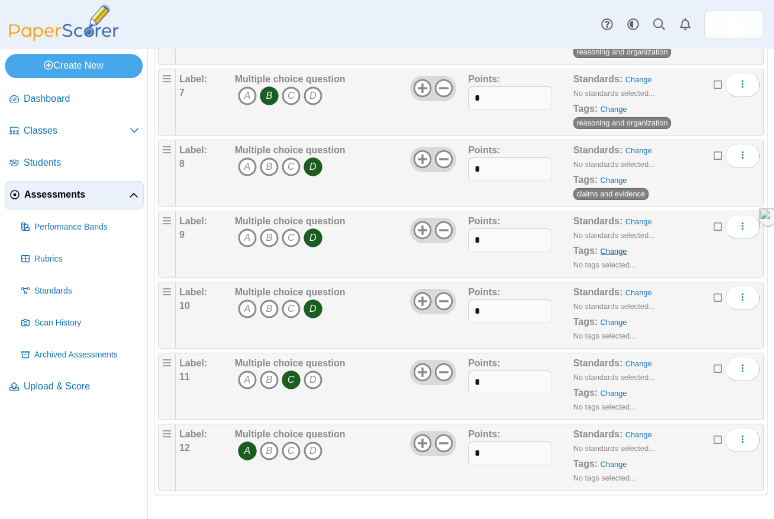
click at [613, 253] on link "Change" at bounding box center [613, 251] width 27 height 9
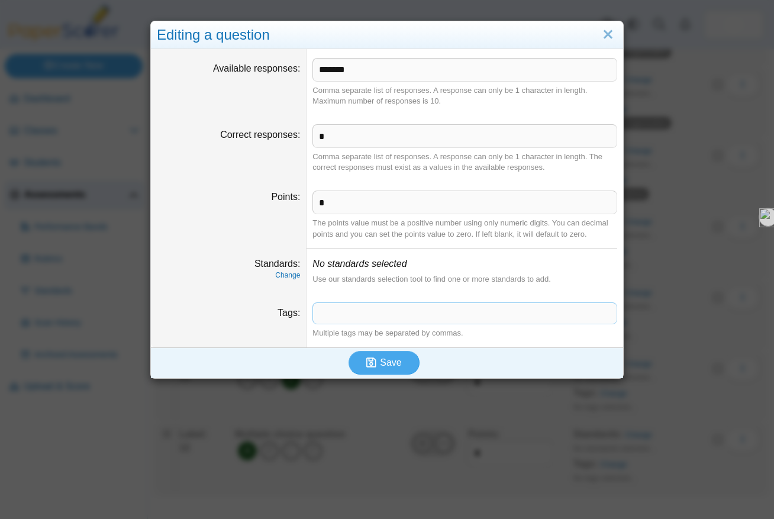
click at [541, 314] on span at bounding box center [464, 313] width 303 height 20
click at [403, 369] on button "Save" at bounding box center [383, 363] width 71 height 24
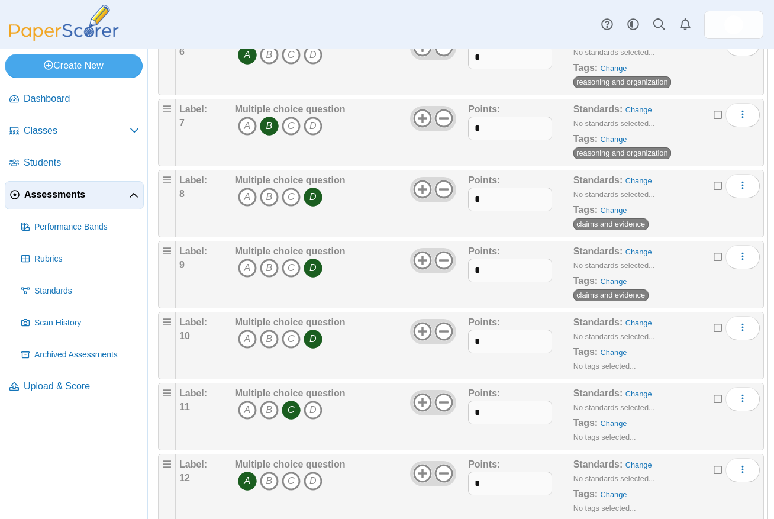
scroll to position [594, 0]
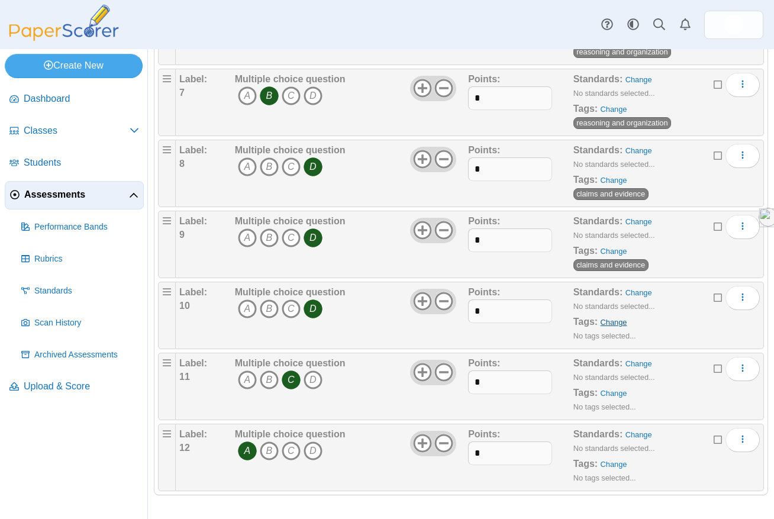
click at [612, 326] on link "Change" at bounding box center [613, 322] width 27 height 9
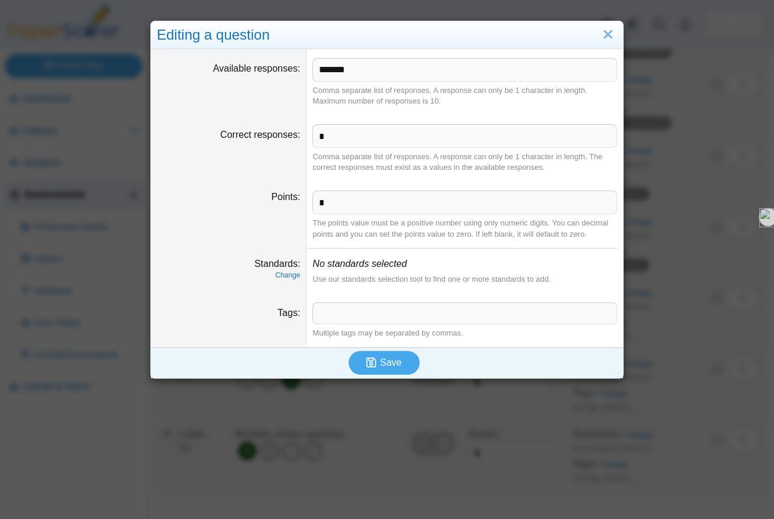
click at [400, 315] on span at bounding box center [464, 313] width 303 height 20
click at [389, 358] on span "Save" at bounding box center [390, 362] width 21 height 10
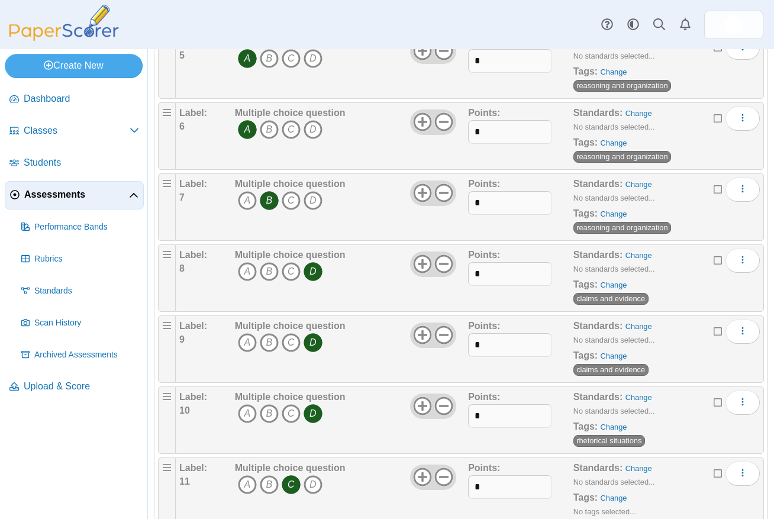
scroll to position [594, 0]
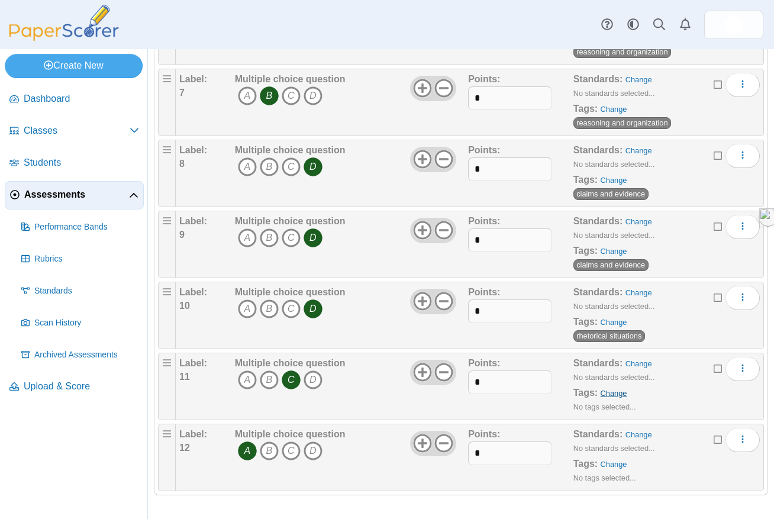
click at [619, 395] on link "Change" at bounding box center [613, 393] width 27 height 9
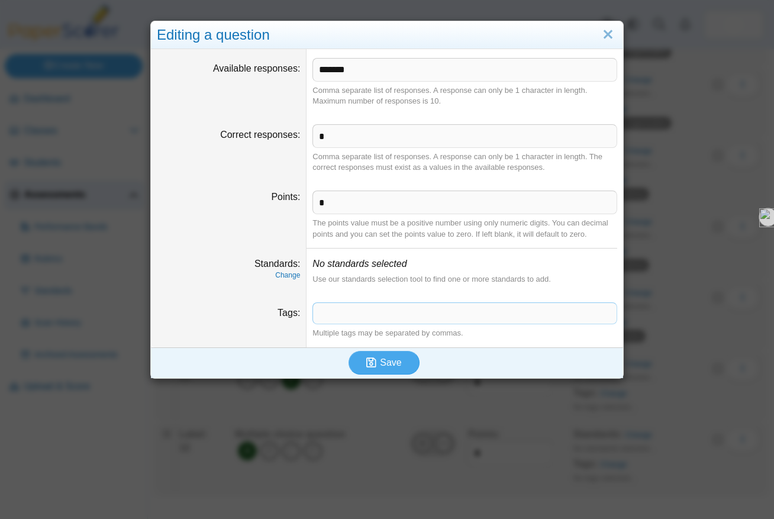
click at [453, 307] on span at bounding box center [464, 313] width 303 height 20
click at [397, 367] on span "Save" at bounding box center [390, 362] width 21 height 10
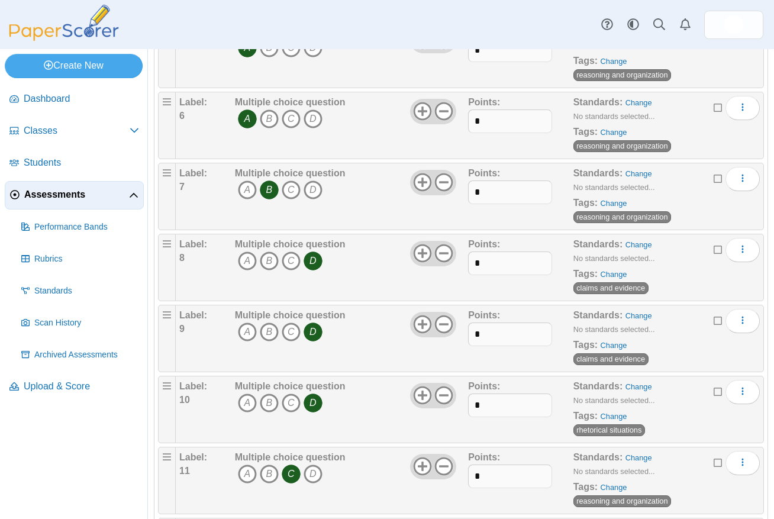
scroll to position [580, 0]
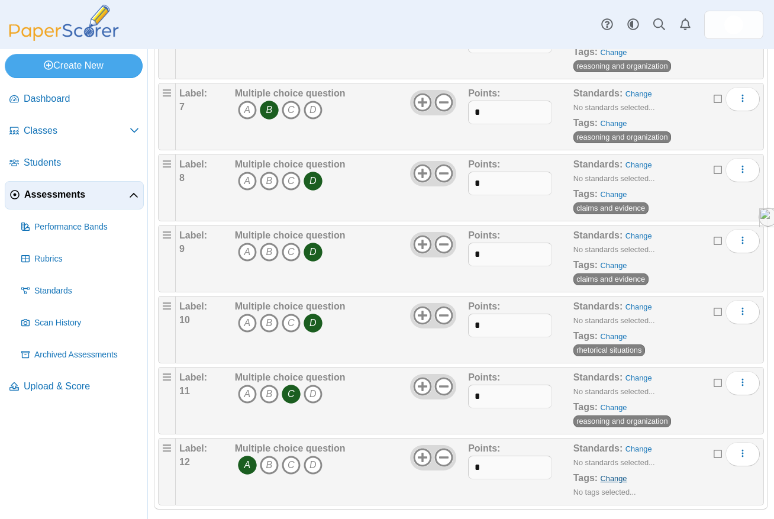
click at [617, 479] on link "Change" at bounding box center [613, 478] width 27 height 9
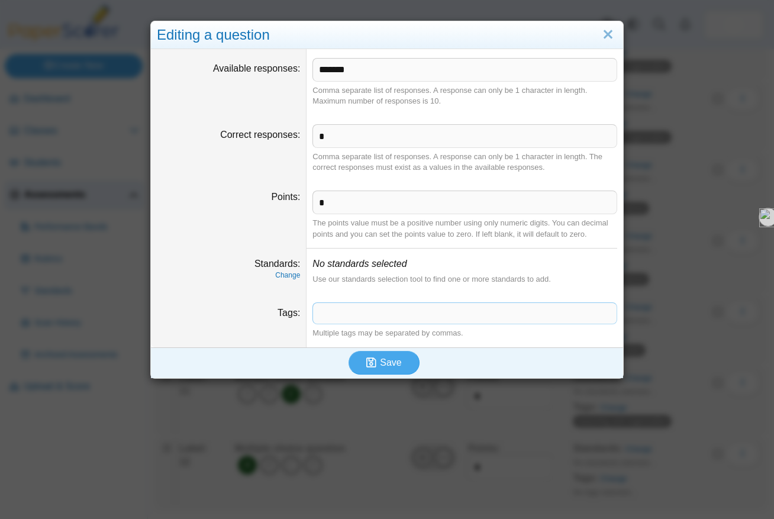
click at [505, 319] on span at bounding box center [464, 313] width 303 height 20
click at [386, 367] on span "Save" at bounding box center [390, 362] width 21 height 10
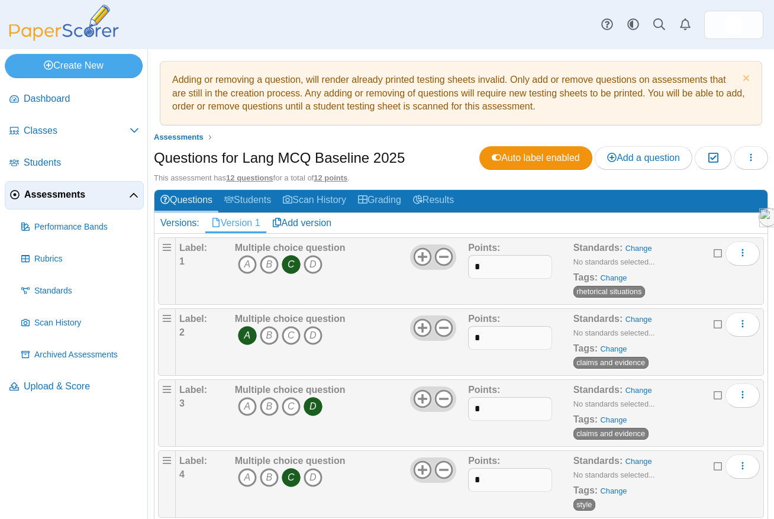
click at [40, 189] on span "Assessments" at bounding box center [76, 194] width 105 height 13
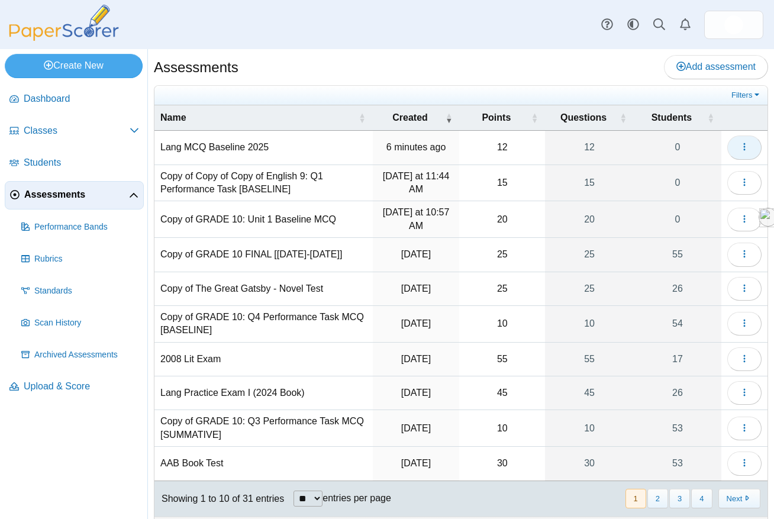
click at [741, 146] on icon "button" at bounding box center [743, 146] width 9 height 9
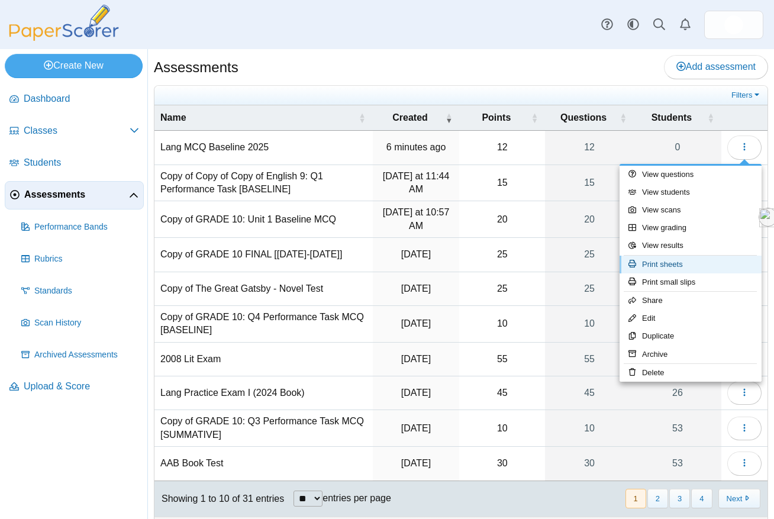
click at [684, 267] on link "Print sheets" at bounding box center [690, 265] width 142 height 18
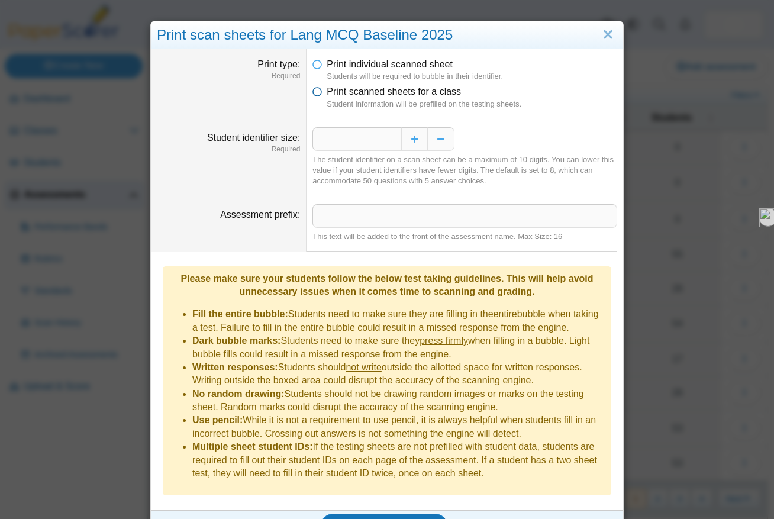
click at [371, 93] on span "Print scanned sheets for a class" at bounding box center [394, 91] width 134 height 10
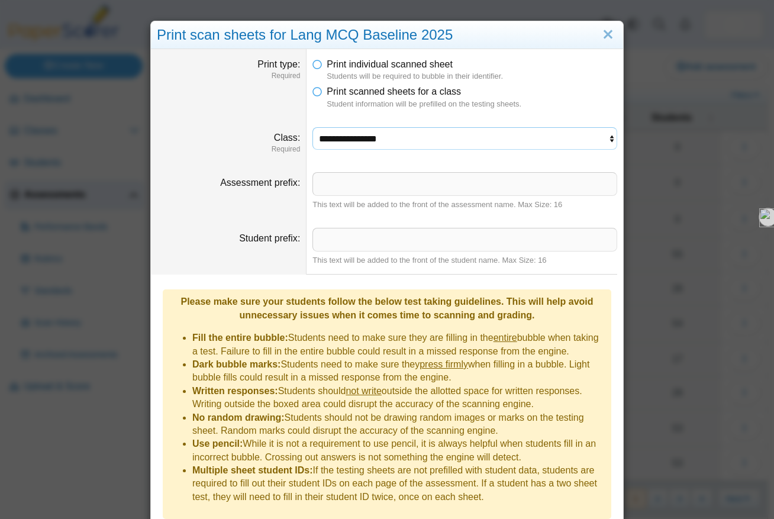
click at [374, 138] on select "**********" at bounding box center [464, 138] width 305 height 22
select select "**********"
click at [312, 127] on select "**********" at bounding box center [464, 138] width 305 height 22
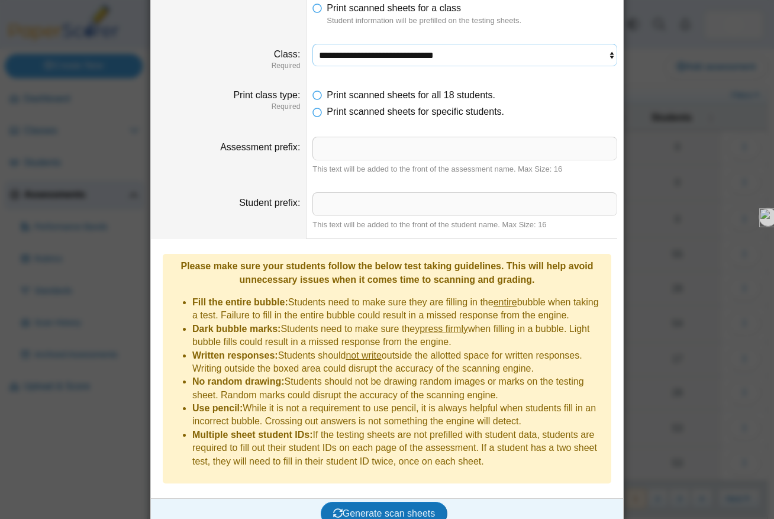
scroll to position [83, 0]
click at [360, 509] on span "Generate scan sheets" at bounding box center [384, 514] width 102 height 10
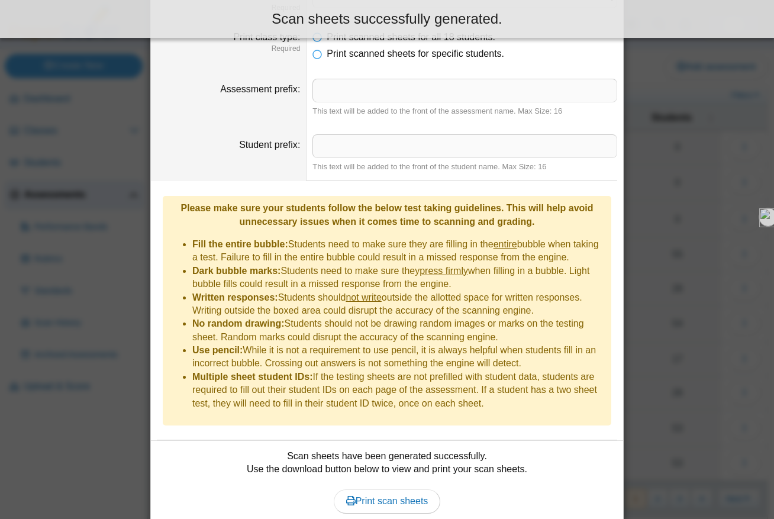
scroll to position [179, 0]
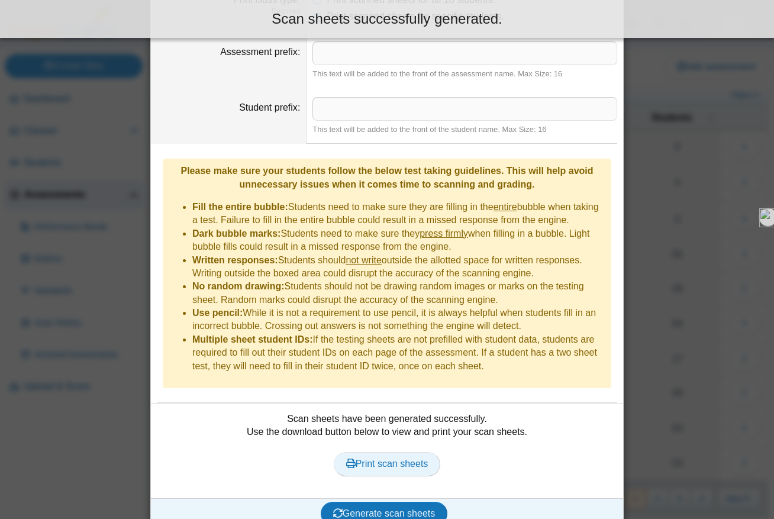
click at [368, 458] on span "Print scan sheets" at bounding box center [387, 463] width 82 height 10
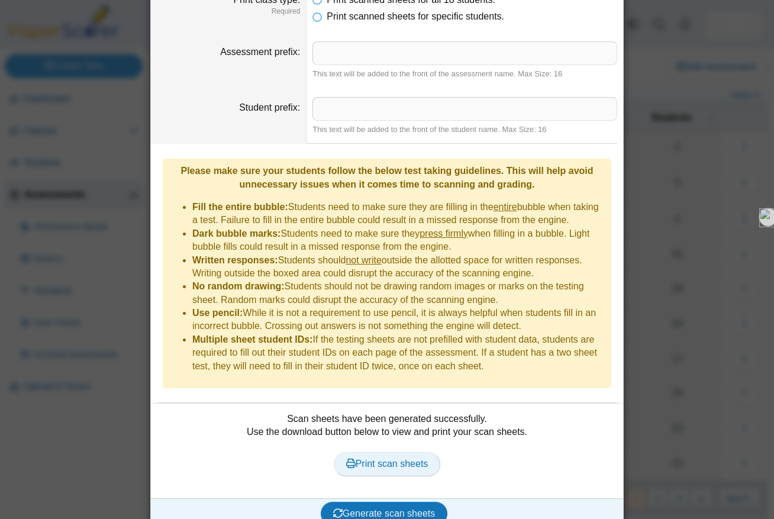
scroll to position [0, 0]
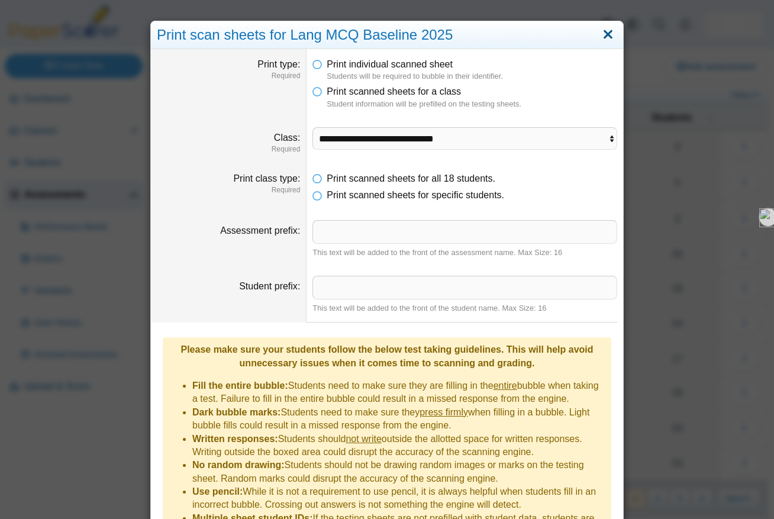
click at [612, 39] on link "Close" at bounding box center [608, 35] width 18 height 20
